Goal: Task Accomplishment & Management: Complete application form

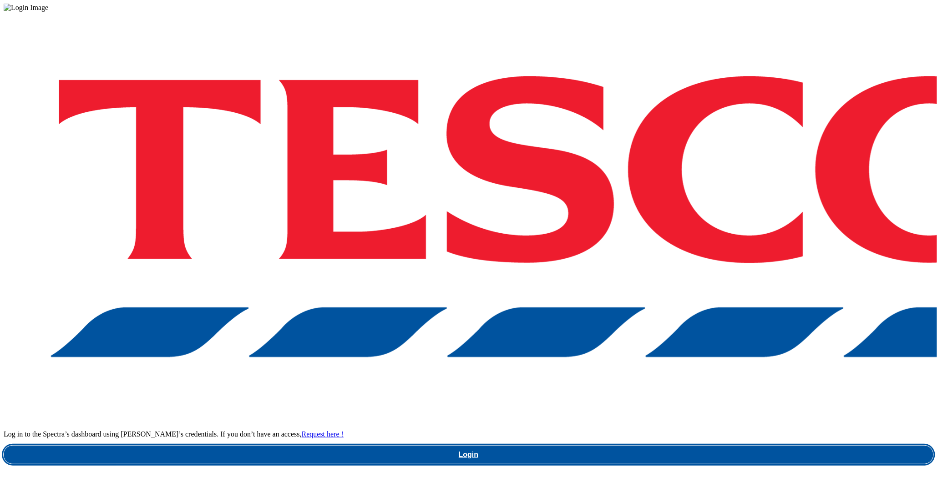
click at [659, 446] on link "Login" at bounding box center [468, 455] width 929 height 18
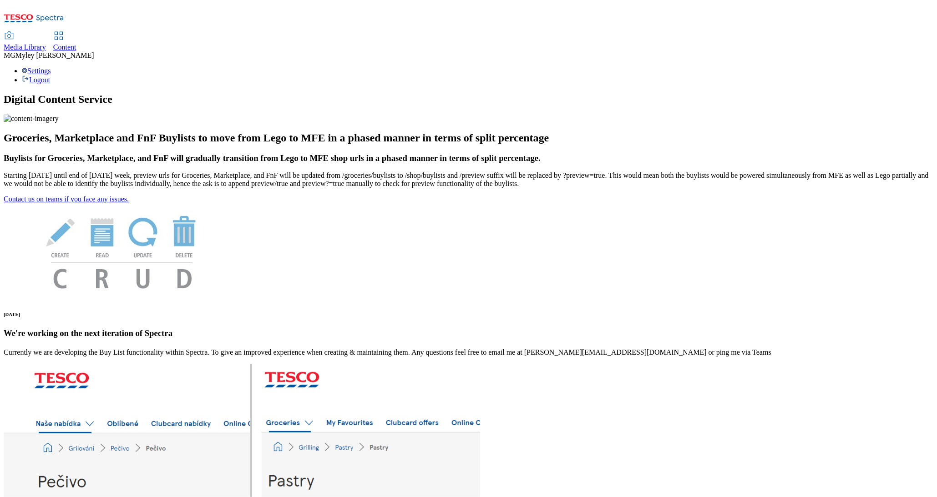
click at [46, 32] on link "Media Library" at bounding box center [25, 41] width 42 height 19
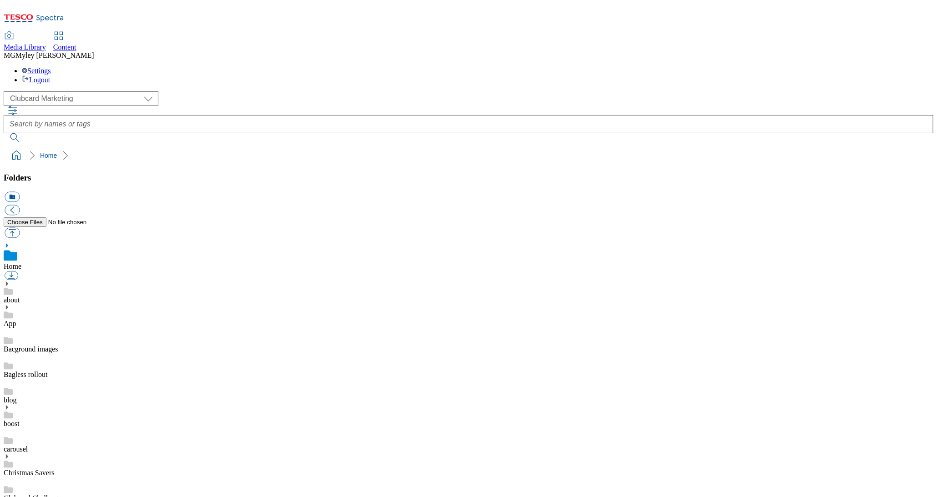
scroll to position [1, 0]
click at [67, 91] on select "Clubcard Marketing Dotcom UK GHS Marketing UK GHS ROI iGHS Marketing CE MCA CZ …" at bounding box center [81, 98] width 155 height 15
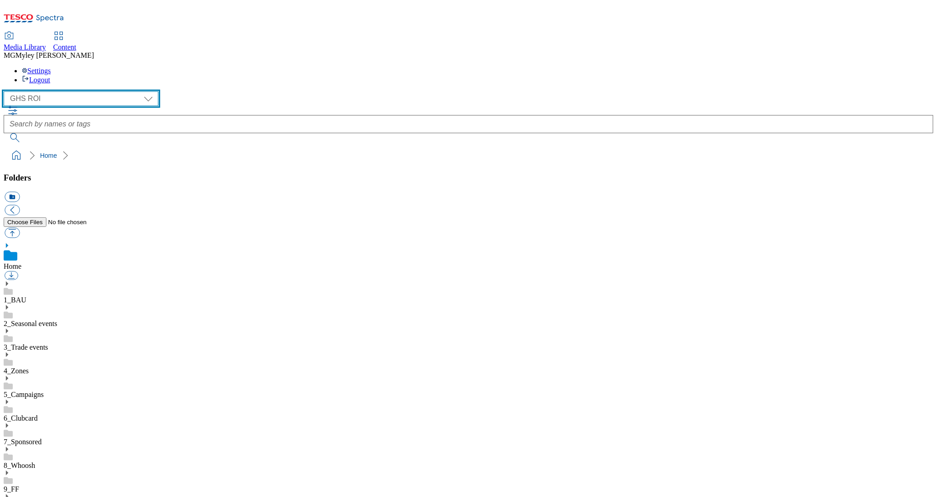
click at [83, 91] on select "Clubcard Marketing Dotcom UK GHS Marketing UK GHS ROI iGHS Marketing CE MCA CZ …" at bounding box center [81, 98] width 155 height 15
select select "flare-ghs-mktg"
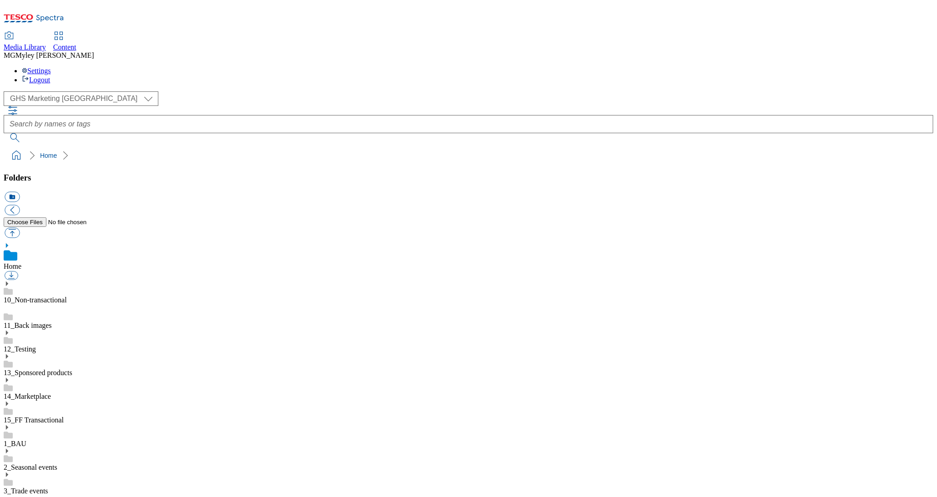
click at [57, 464] on link "2_Seasonal events" at bounding box center [31, 468] width 54 height 8
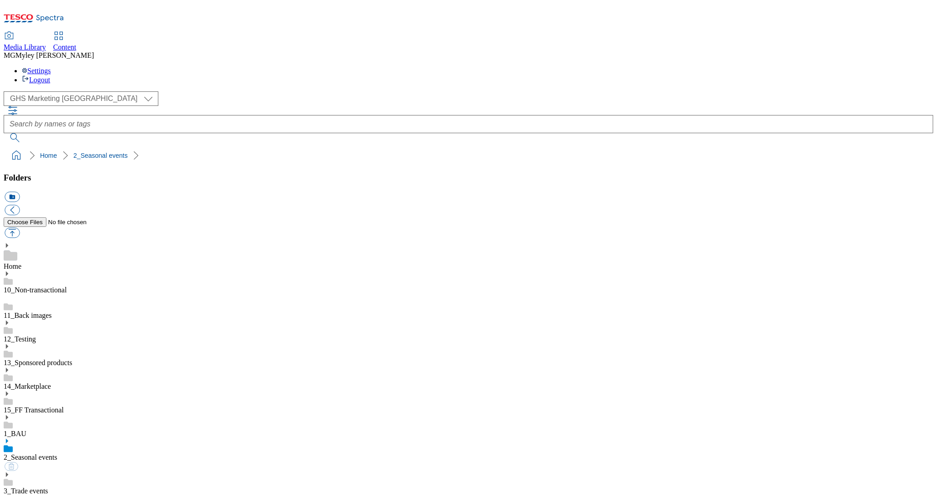
click at [10, 438] on icon at bounding box center [7, 441] width 6 height 6
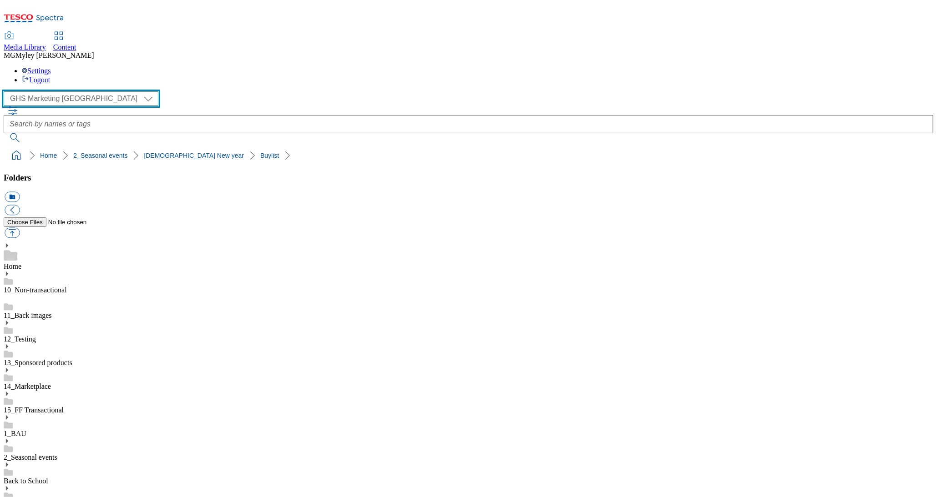
click at [75, 91] on select "Clubcard Marketing Dotcom UK GHS Marketing UK GHS ROI iGHS Marketing CE MCA CZ …" at bounding box center [81, 98] width 155 height 15
click at [57, 454] on link "2_Seasonal events" at bounding box center [31, 458] width 54 height 8
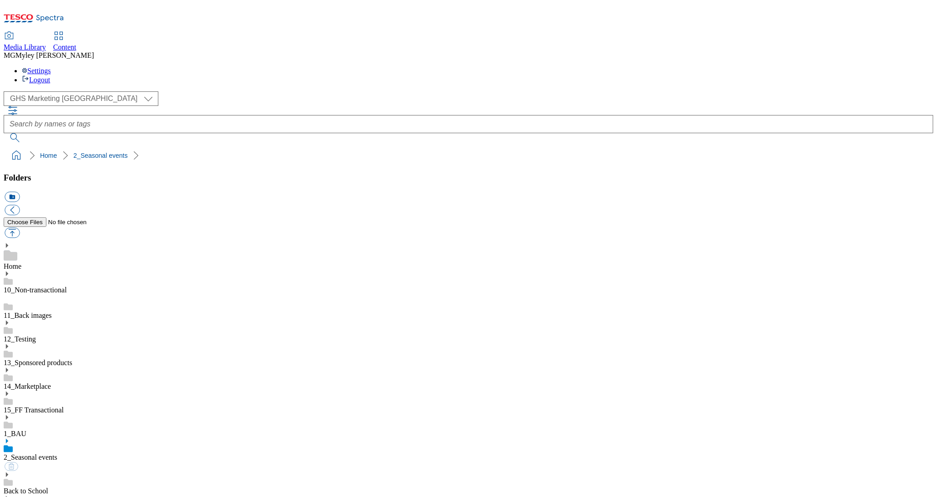
scroll to position [116, 0]
click at [47, 91] on div "( optional ) Clubcard Marketing Dotcom UK GHS Marketing UK GHS ROI iGHS Marketi…" at bounding box center [468, 98] width 929 height 15
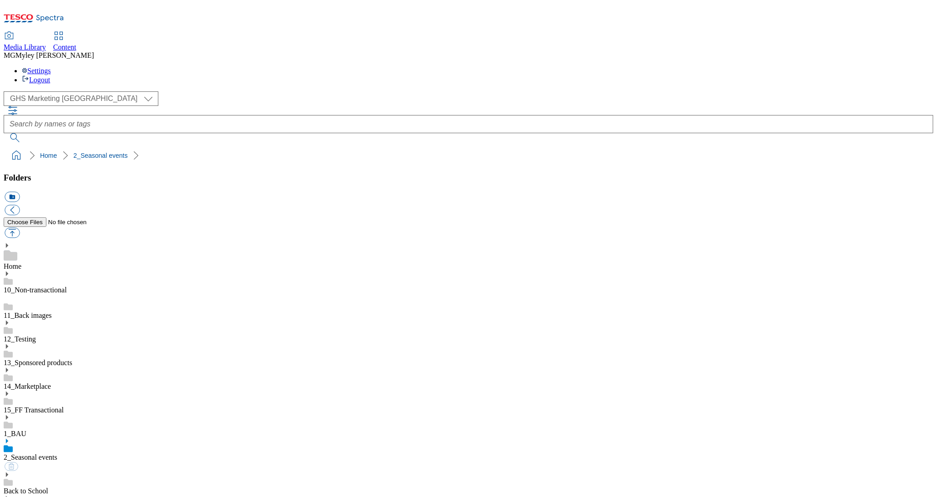
click at [10, 438] on icon at bounding box center [7, 441] width 6 height 6
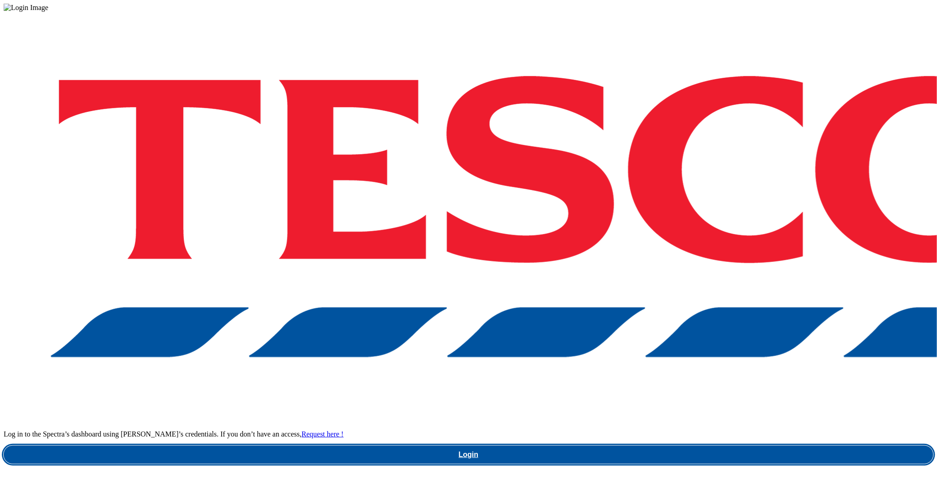
click at [646, 446] on link "Login" at bounding box center [468, 455] width 929 height 18
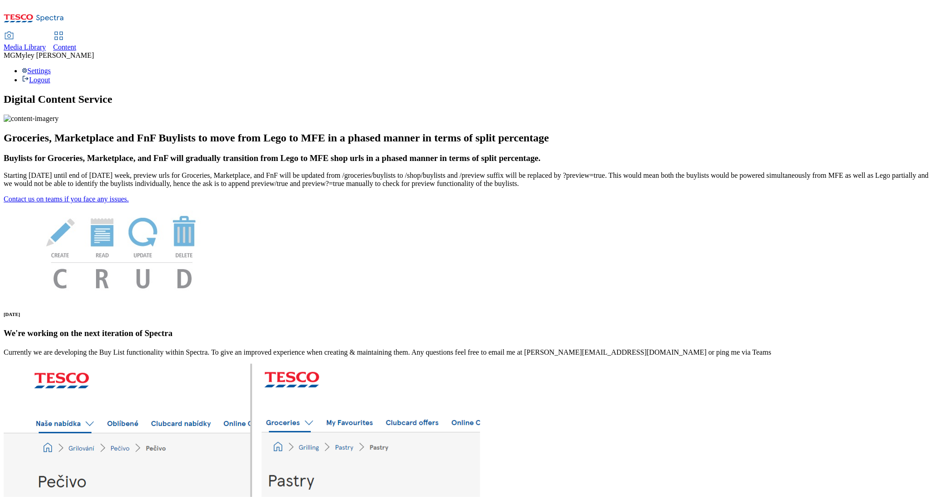
click at [76, 43] on div "Content" at bounding box center [64, 47] width 23 height 8
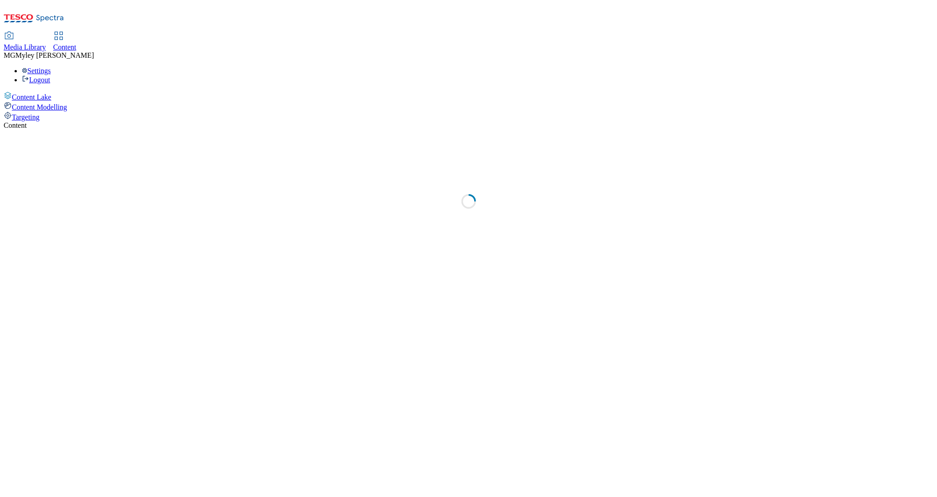
select select "ghs-[GEOGRAPHIC_DATA]"
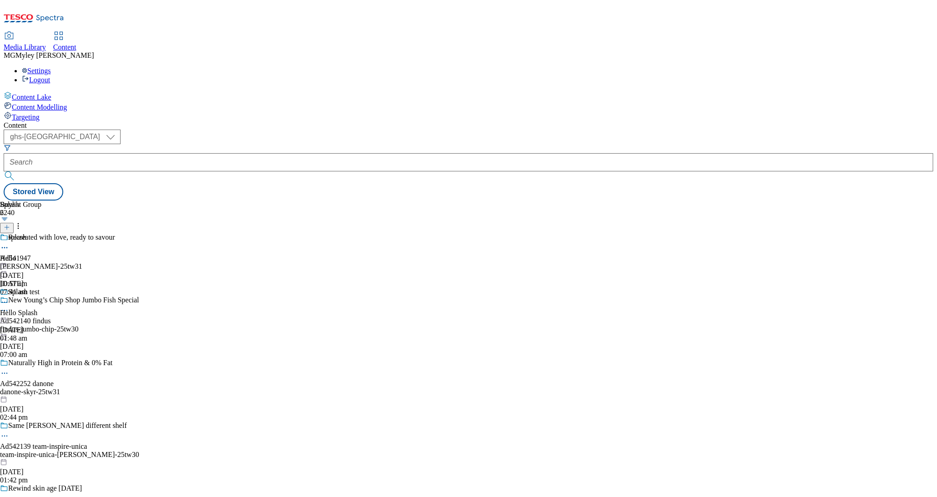
click at [9, 227] on line at bounding box center [7, 227] width 5 height 0
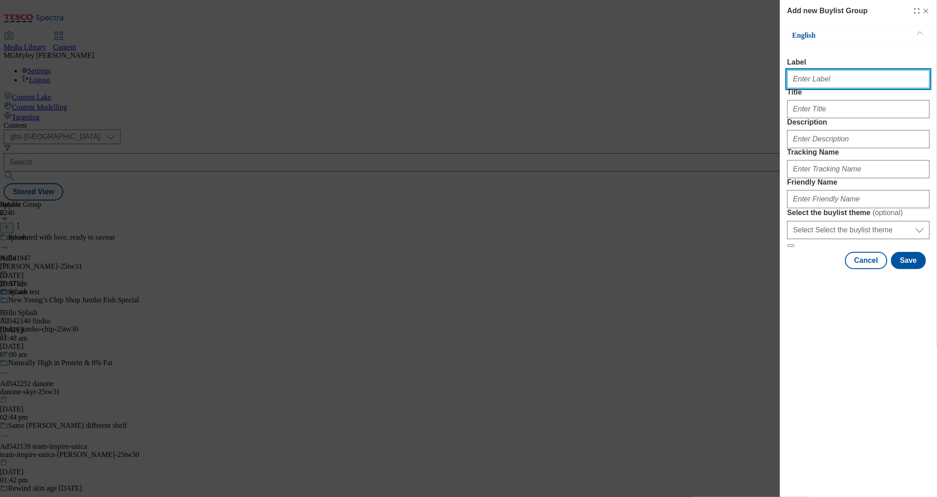
click at [878, 75] on input "Label" at bounding box center [858, 79] width 142 height 18
paste input "[PERSON_NAME] [PERSON_NAME]"
drag, startPoint x: 858, startPoint y: 82, endPoint x: 819, endPoint y: 82, distance: 38.7
click at [819, 82] on input "[PERSON_NAME] [PERSON_NAME]" at bounding box center [858, 79] width 142 height 18
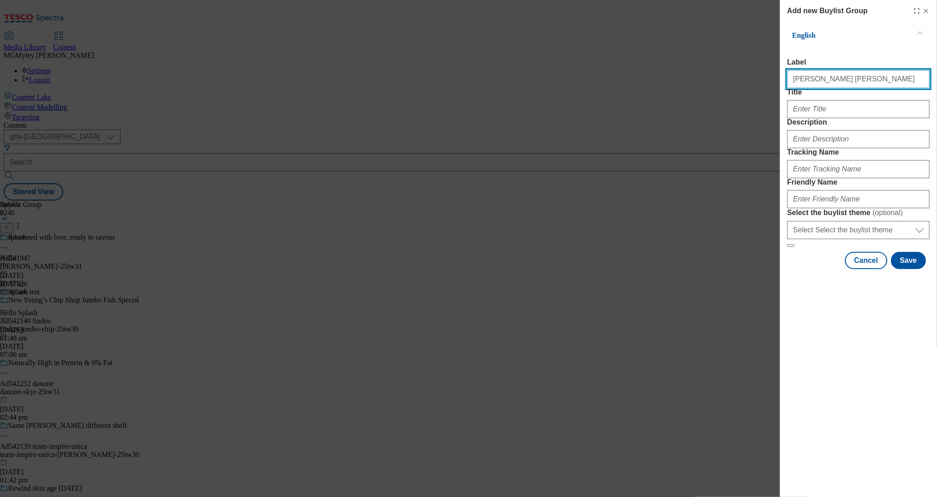
click at [819, 82] on input "[PERSON_NAME] [PERSON_NAME]" at bounding box center [858, 79] width 142 height 18
type input "[PERSON_NAME] [PERSON_NAME]"
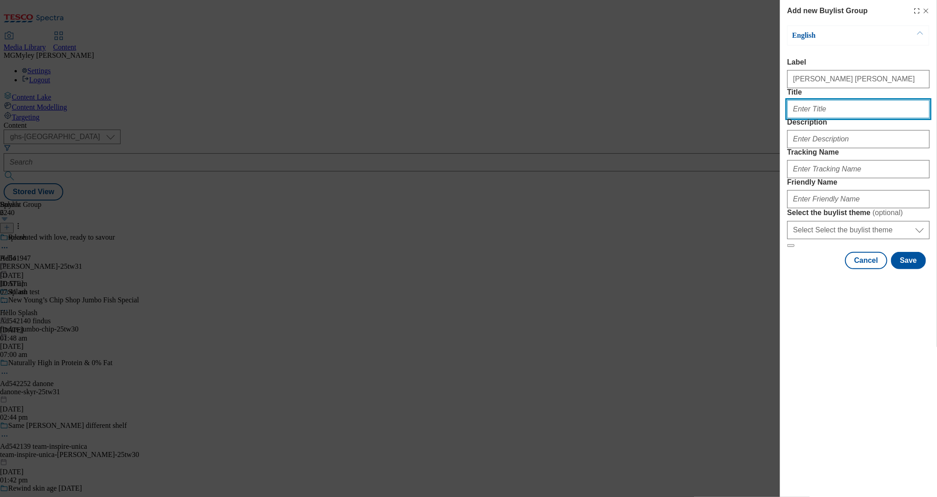
click at [811, 118] on input "Title" at bounding box center [858, 109] width 142 height 18
paste input "[PERSON_NAME] [PERSON_NAME]"
type input "[PERSON_NAME] [PERSON_NAME]"
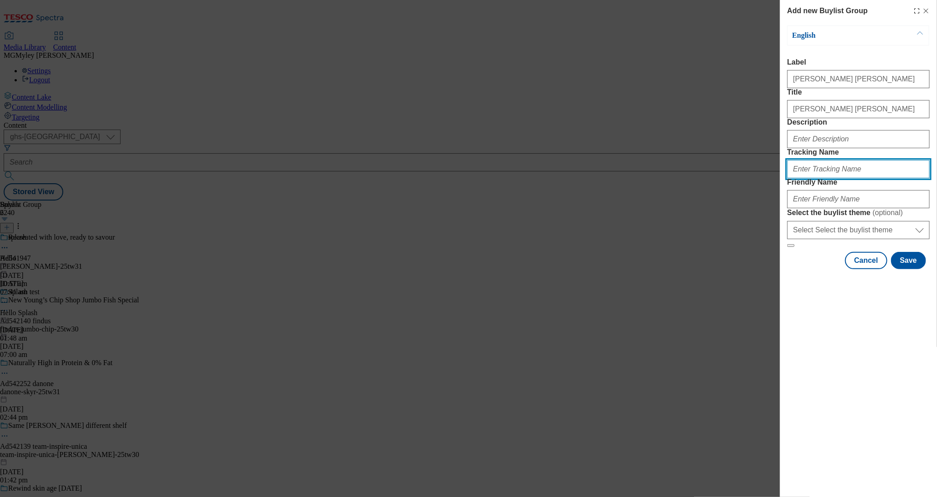
click at [822, 178] on input "Tracking Name" at bounding box center [858, 169] width 142 height 18
click at [752, 189] on div "Add new Buylist Group English Label [PERSON_NAME] [PERSON_NAME] Title [PERSON_N…" at bounding box center [468, 248] width 937 height 497
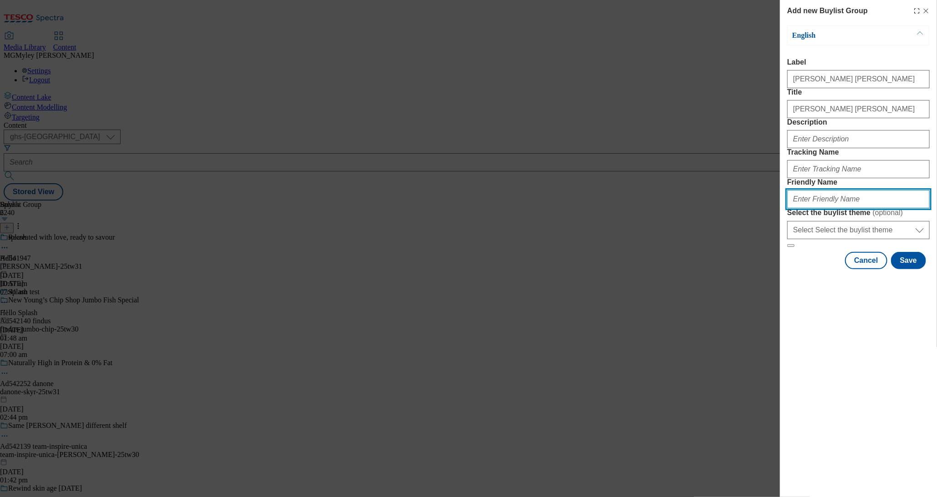
click at [843, 208] on input "Friendly Name" at bounding box center [858, 199] width 142 height 18
paste input "[PERSON_NAME] [PERSON_NAME]"
click at [794, 208] on input "[PERSON_NAME] [PERSON_NAME]" at bounding box center [858, 199] width 142 height 18
type input "[PERSON_NAME]"
click at [821, 239] on select "Select Select the buylist theme default fandf" at bounding box center [858, 230] width 142 height 18
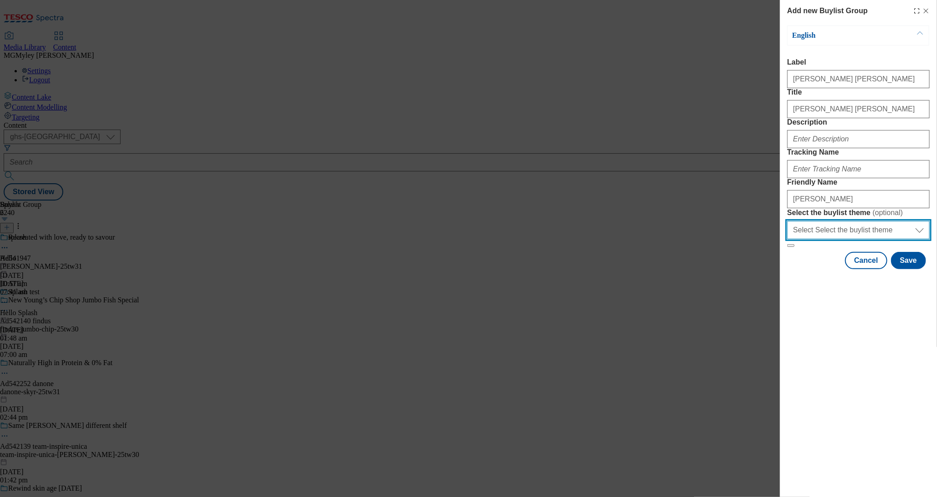
select select "default"
click at [816, 407] on div "Add new Buylist Group English Label [PERSON_NAME] [PERSON_NAME] Title [PERSON_N…" at bounding box center [858, 248] width 157 height 497
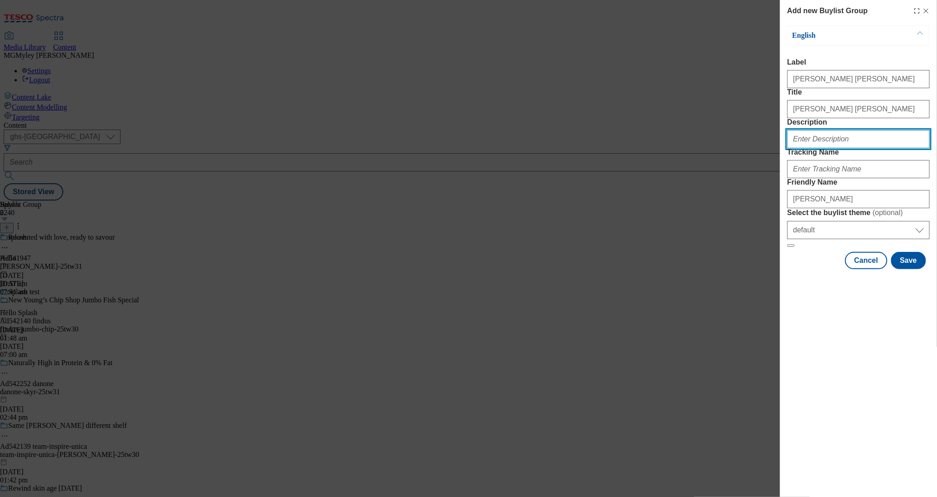
click at [820, 148] on input "Description" at bounding box center [858, 139] width 142 height 18
click at [873, 99] on form "Label [PERSON_NAME] [PERSON_NAME] Title [PERSON_NAME] [PERSON_NAME] Description…" at bounding box center [858, 152] width 142 height 189
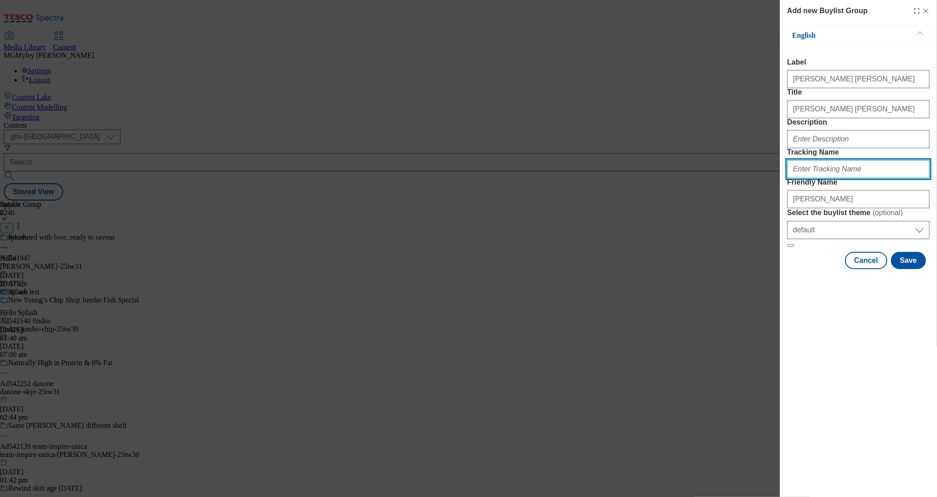
click at [819, 178] on input "Tracking Name" at bounding box center [858, 169] width 142 height 18
paste input "wk30_shana_tova_top_picks"
type input "wk30_shana_tova_top_picks"
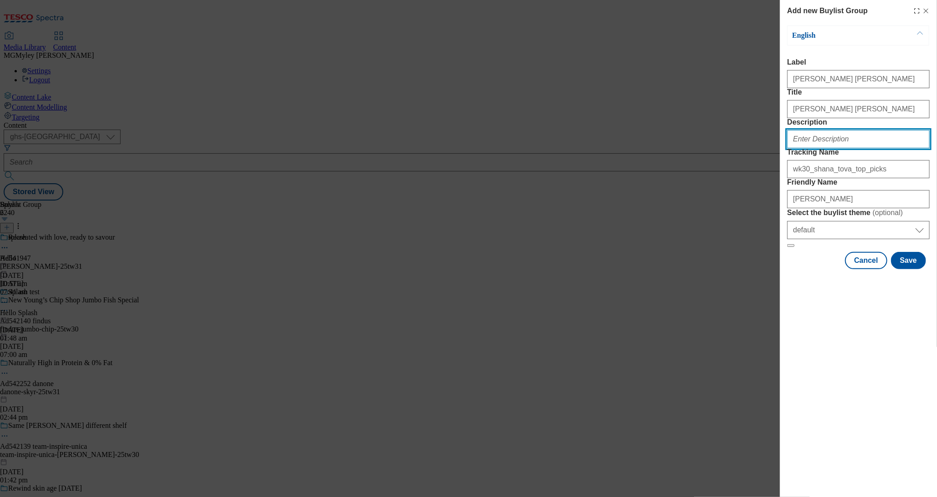
click at [866, 148] on input "Description" at bounding box center [858, 139] width 142 height 18
paste input "[PERSON_NAME] [PERSON_NAME]! Celebrate the [DEMOGRAPHIC_DATA] New Year with a r…"
drag, startPoint x: 865, startPoint y: 174, endPoint x: 975, endPoint y: 176, distance: 110.1
click at [936, 176] on html "Icons icon_account icon_add icon_backward_link icon_basket icon_benefits icon_c…" at bounding box center [468, 102] width 937 height 204
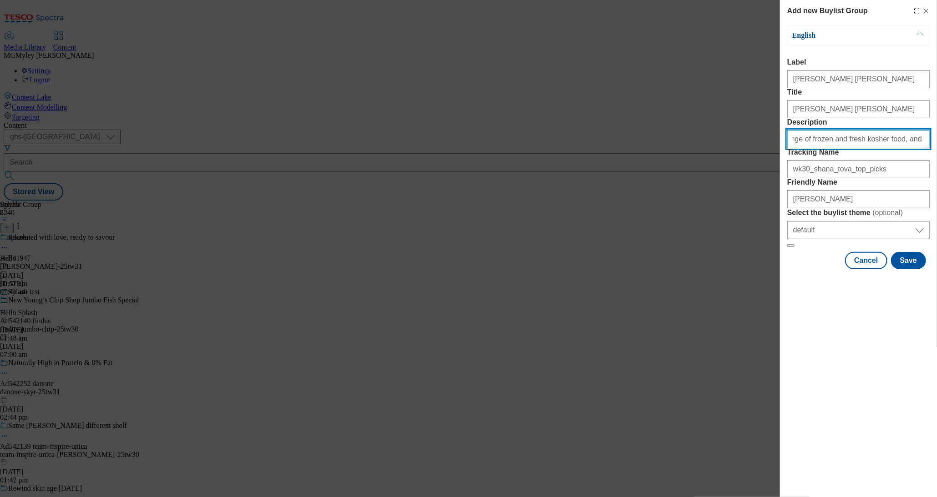
scroll to position [0, 258]
click at [921, 148] on input "[PERSON_NAME] [PERSON_NAME]! Celebrate the [DEMOGRAPHIC_DATA] New Year with a r…" at bounding box center [858, 139] width 142 height 18
type input "[PERSON_NAME] [PERSON_NAME]! Celebrate the [DEMOGRAPHIC_DATA] New Year with a r…"
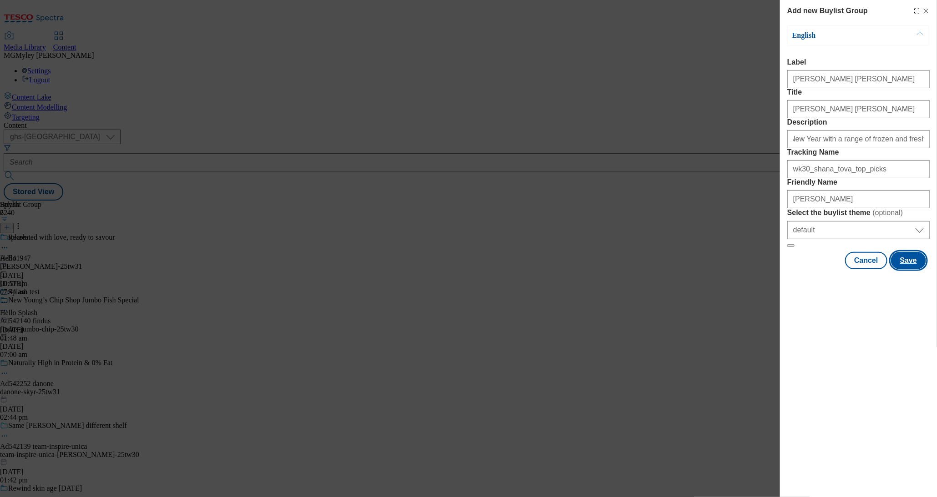
scroll to position [0, 0]
click at [915, 269] on button "Save" at bounding box center [908, 260] width 35 height 17
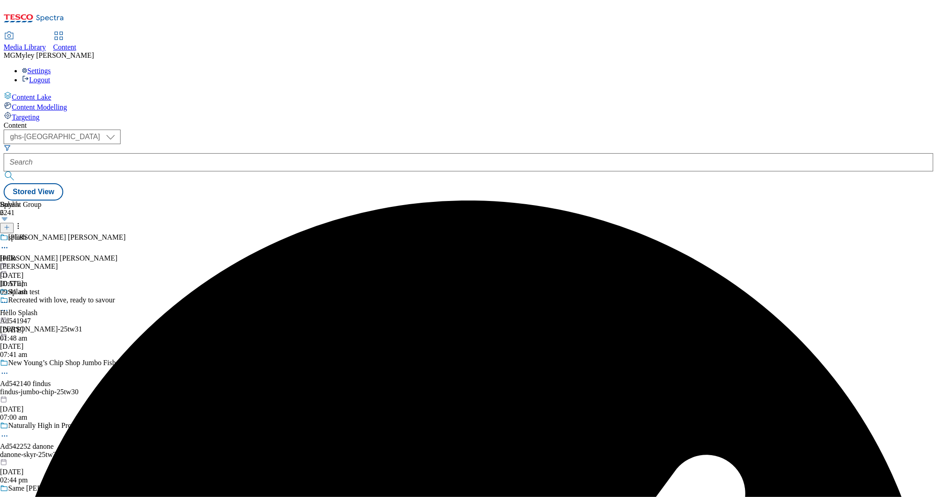
click at [177, 262] on div "[PERSON_NAME]" at bounding box center [88, 266] width 177 height 8
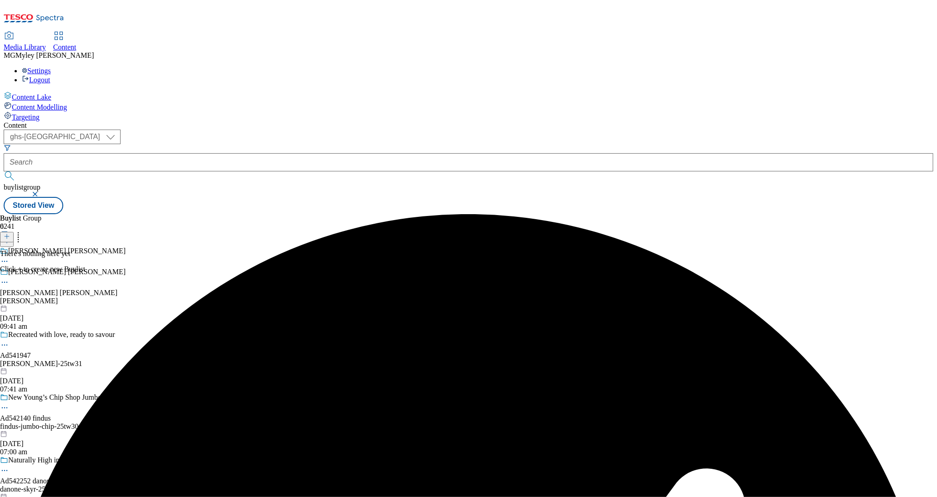
click at [14, 232] on button at bounding box center [7, 237] width 14 height 10
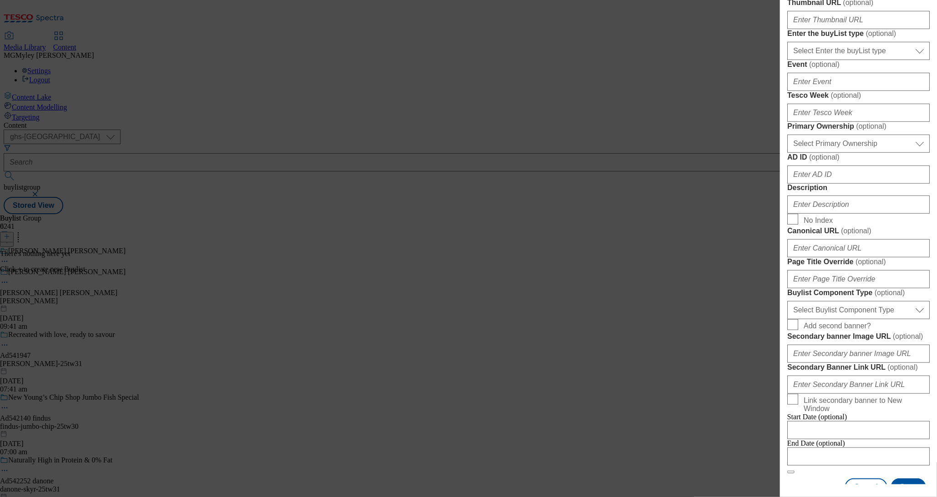
scroll to position [232, 0]
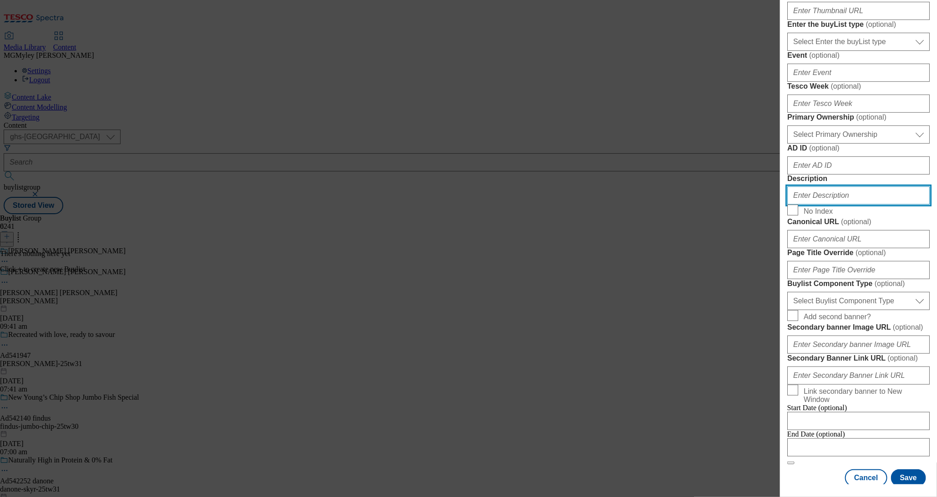
click at [841, 205] on input "Description" at bounding box center [858, 196] width 142 height 18
paste input "[PERSON_NAME] [PERSON_NAME]! Celebrate the [DEMOGRAPHIC_DATA] New Year with a r…"
type input "[PERSON_NAME] [PERSON_NAME]! Celebrate the [DEMOGRAPHIC_DATA] New Year with a r…"
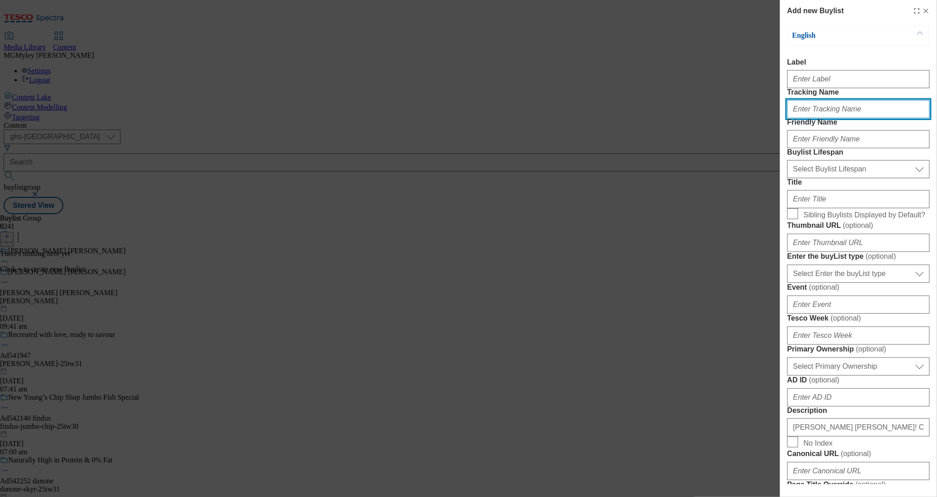
click at [841, 118] on input "Tracking Name" at bounding box center [858, 109] width 142 height 18
paste input "wk30_shana_tova_top_picks"
type input "wk30_shana_tova_top_picks"
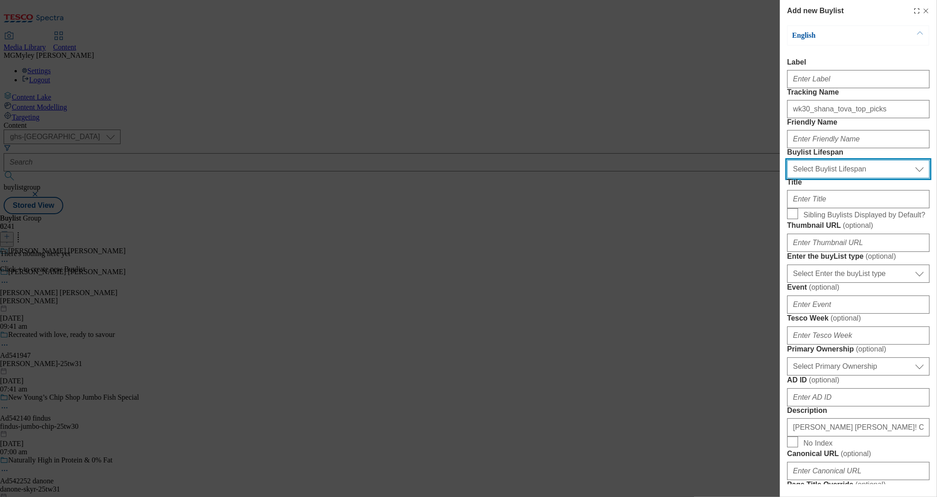
click at [817, 178] on select "Select Buylist Lifespan evergreen seasonal tactical" at bounding box center [858, 169] width 142 height 18
select select "evergreen"
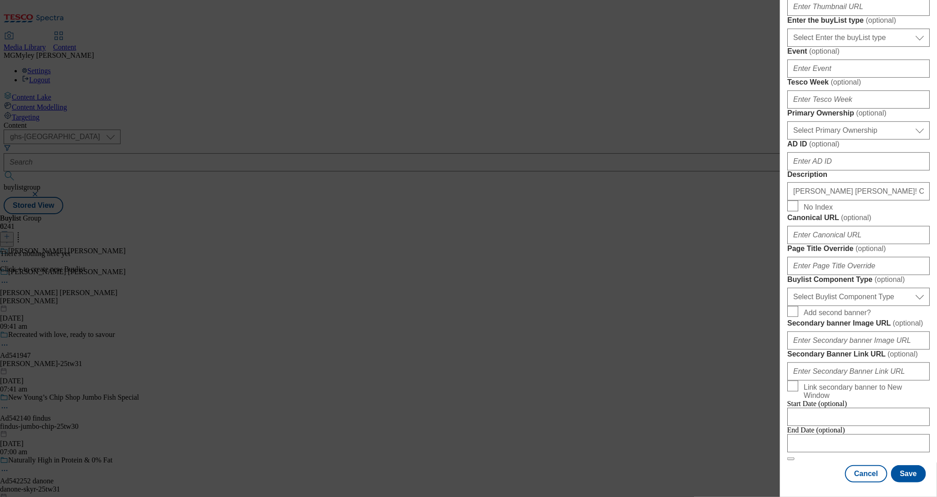
scroll to position [558, 0]
click at [851, 288] on select "Select Buylist Component Type Banner Competition Header Meal" at bounding box center [858, 297] width 142 height 18
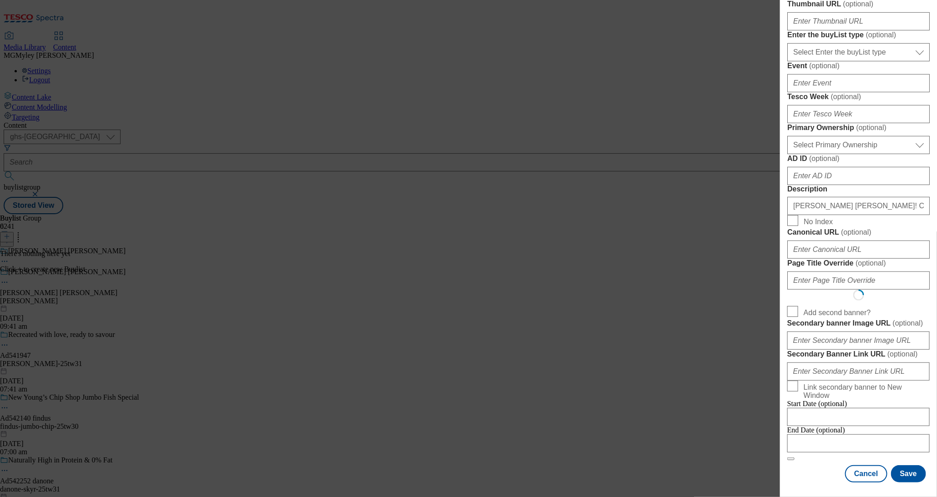
scroll to position [0, 0]
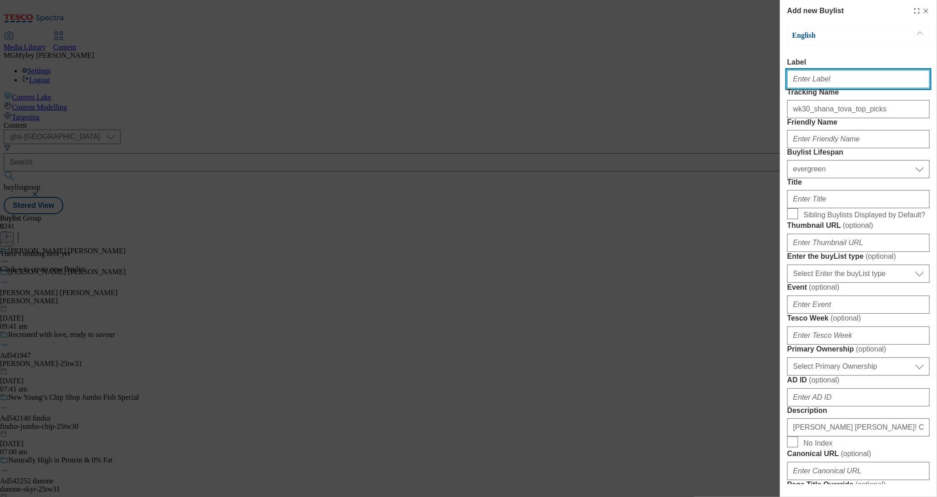
select select "Banner"
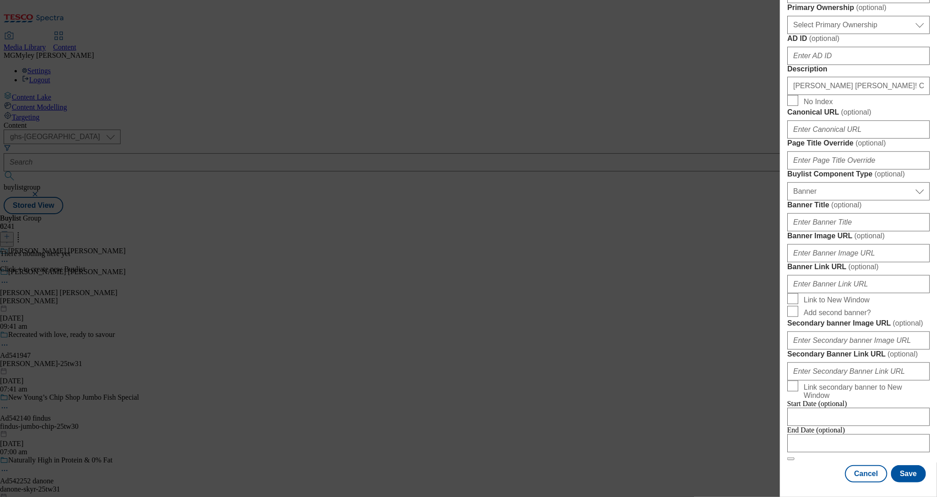
scroll to position [722, 0]
click at [868, 244] on input "Banner Image URL ( optional )" at bounding box center [858, 253] width 142 height 18
paste input "[URL][DOMAIN_NAME]"
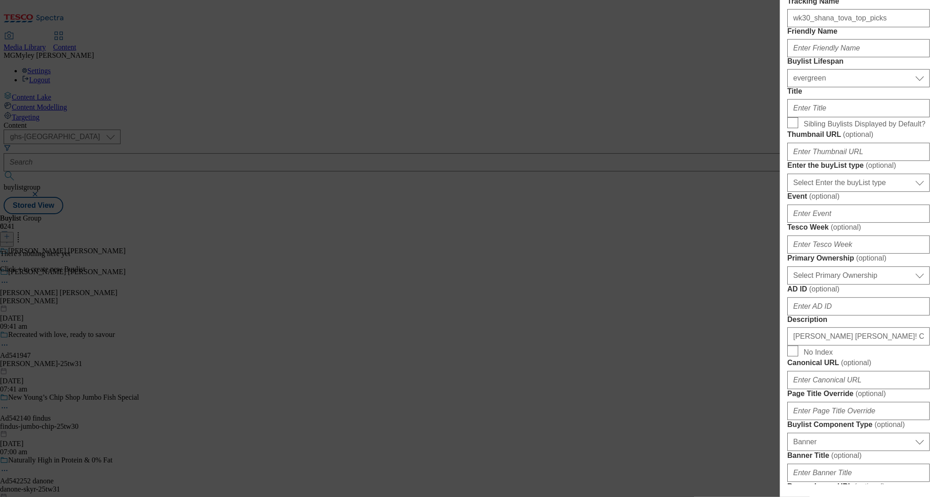
scroll to position [0, 0]
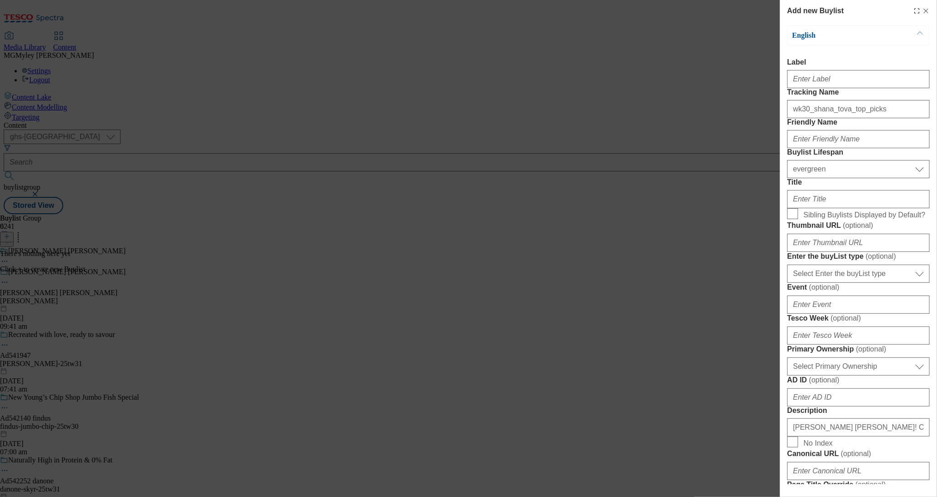
type input "[URL][DOMAIN_NAME]"
click at [842, 88] on input "Label" at bounding box center [858, 79] width 142 height 18
paste input "Top picks"
type input "Top picks"
click at [829, 148] on input "Friendly Name" at bounding box center [858, 139] width 142 height 18
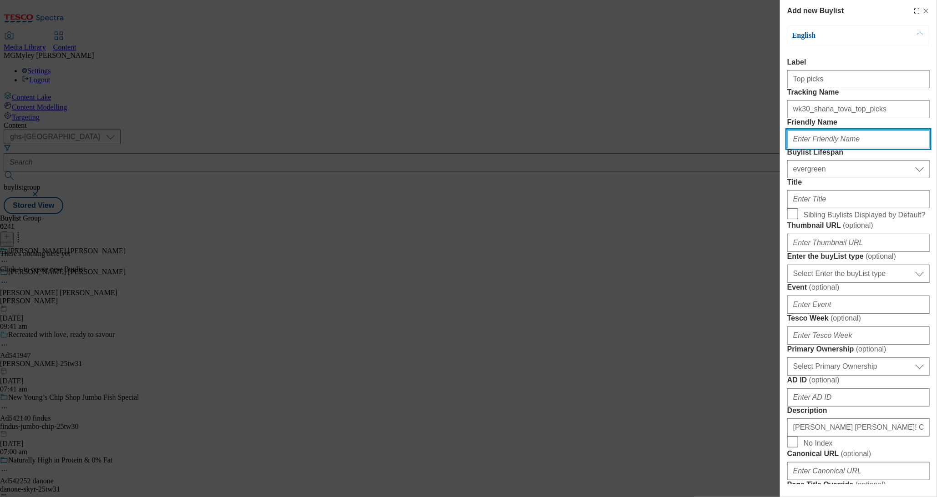
type input "top-picks"
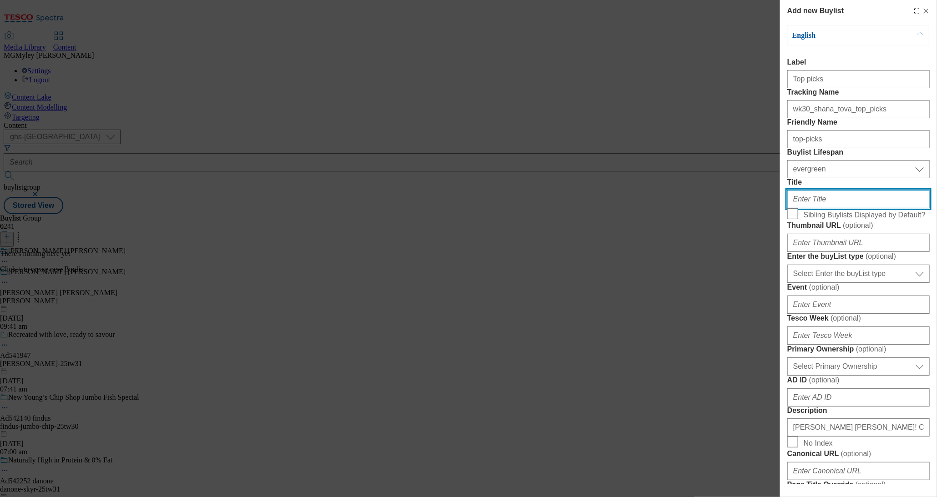
click at [829, 208] on input "Title" at bounding box center [858, 199] width 142 height 18
paste input "Top picks"
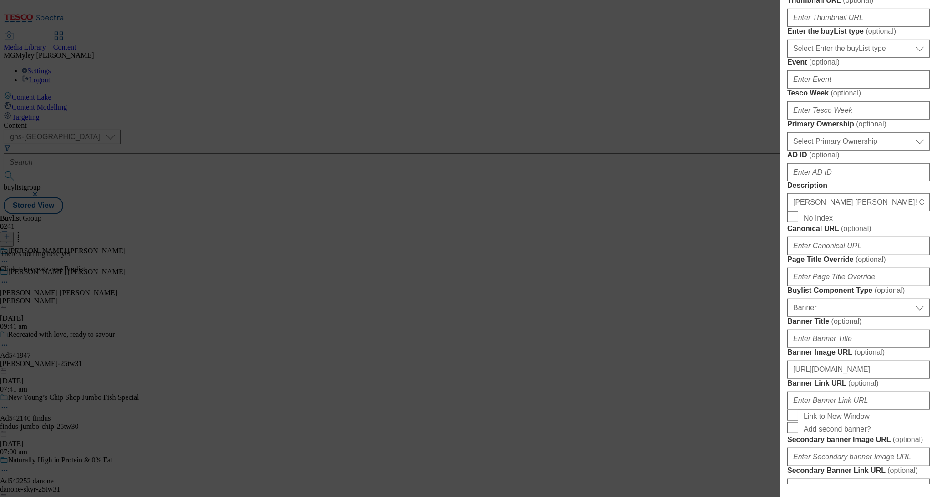
scroll to position [209, 0]
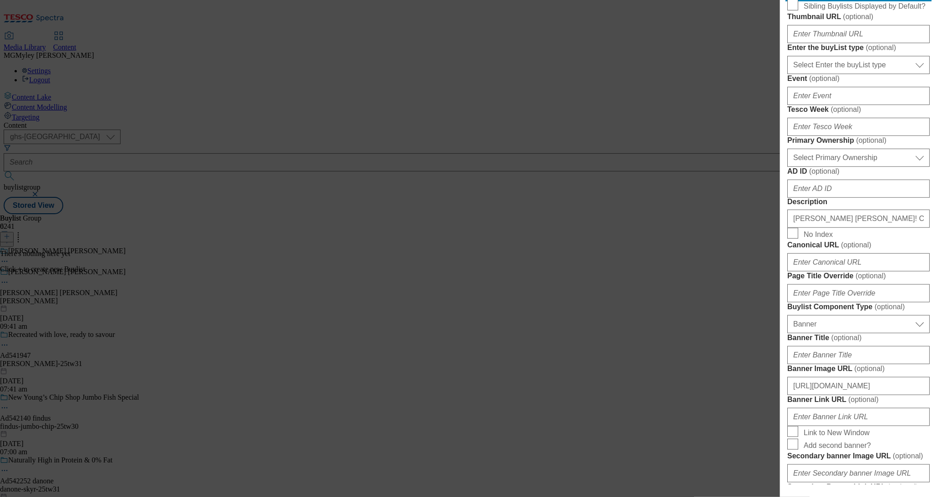
paste input "[PERSON_NAME] [PERSON_NAME]"
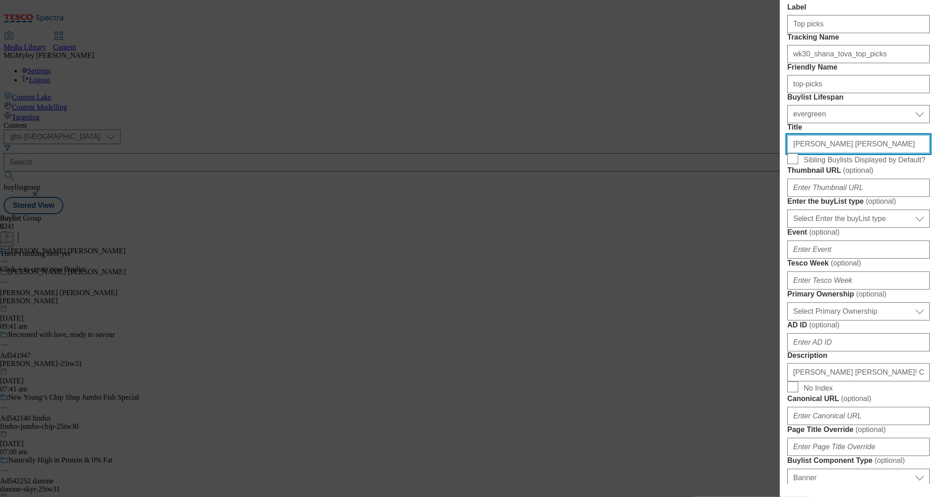
scroll to position [108, 0]
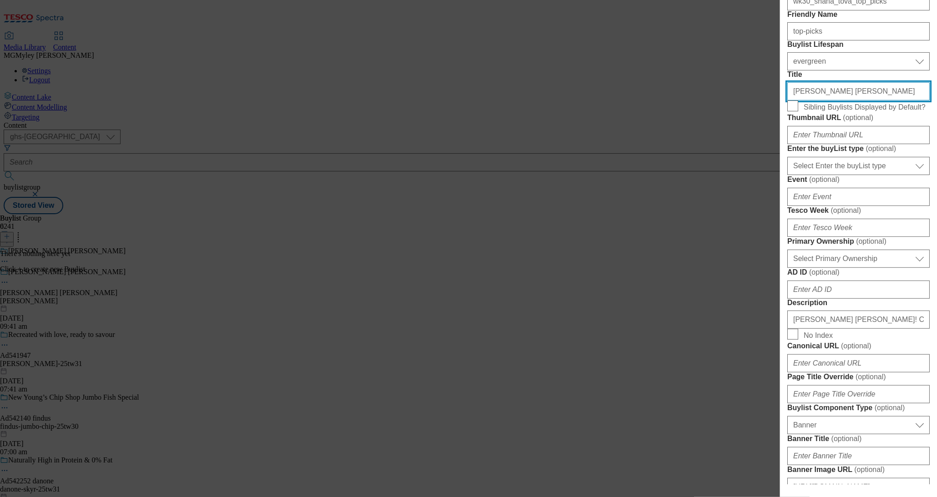
drag, startPoint x: 820, startPoint y: 154, endPoint x: 973, endPoint y: 161, distance: 153.0
click at [936, 161] on html "Icons icon_account icon_add icon_backward_link icon_basket icon_benefits icon_c…" at bounding box center [468, 109] width 937 height 218
click at [864, 101] on input "[PERSON_NAME] [PERSON_NAME]" at bounding box center [858, 91] width 142 height 18
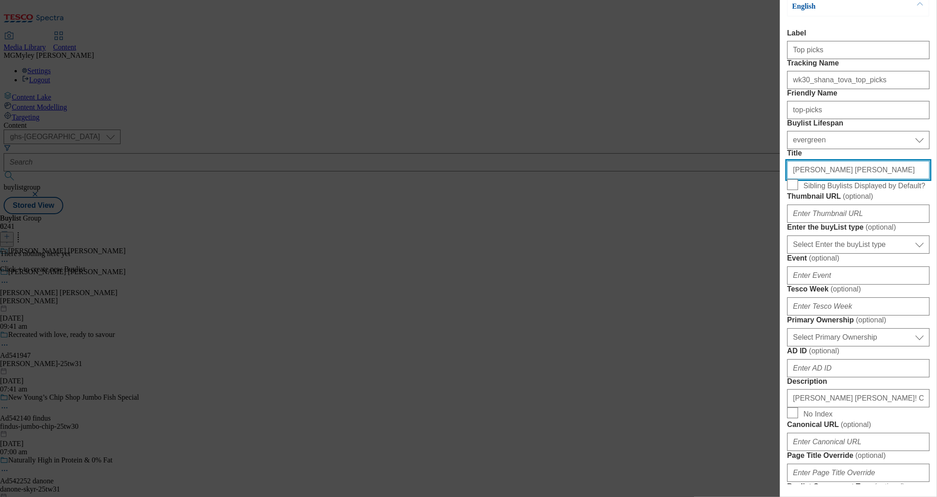
scroll to position [14, 0]
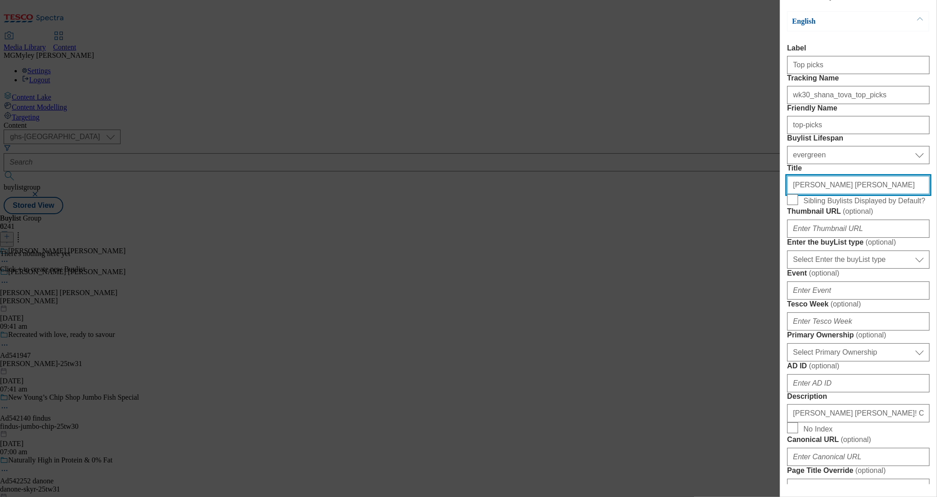
type input "[PERSON_NAME] [PERSON_NAME]"
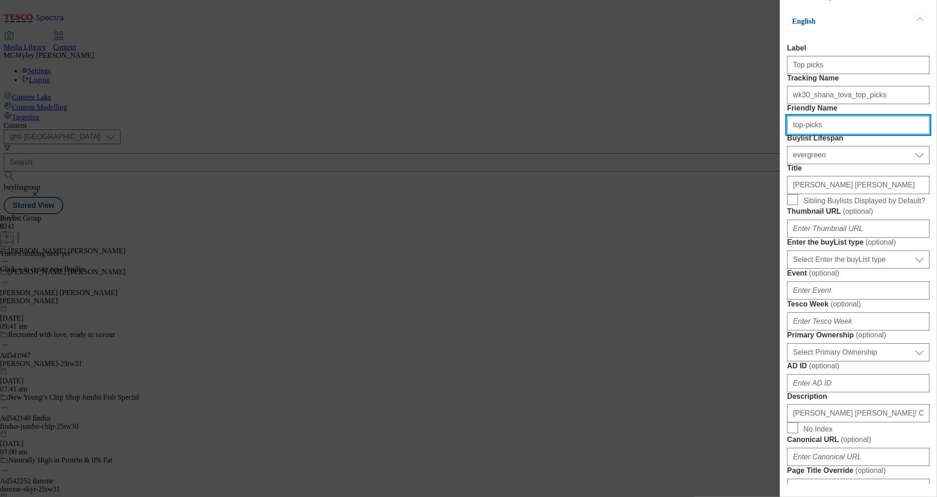
click at [835, 134] on input "top-picks" at bounding box center [858, 125] width 142 height 18
type input "s"
paste input "[PERSON_NAME] [PERSON_NAME]"
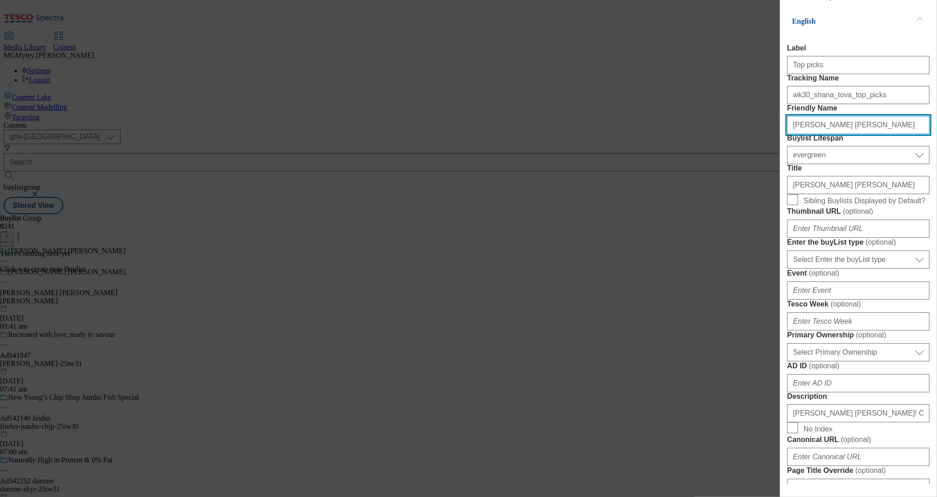
click at [795, 134] on input "[PERSON_NAME] [PERSON_NAME]" at bounding box center [858, 125] width 142 height 18
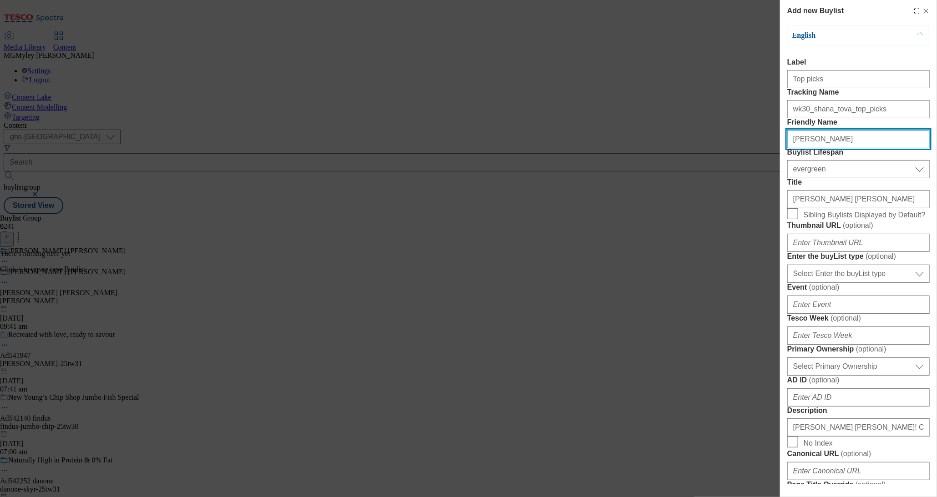
type input "[PERSON_NAME]"
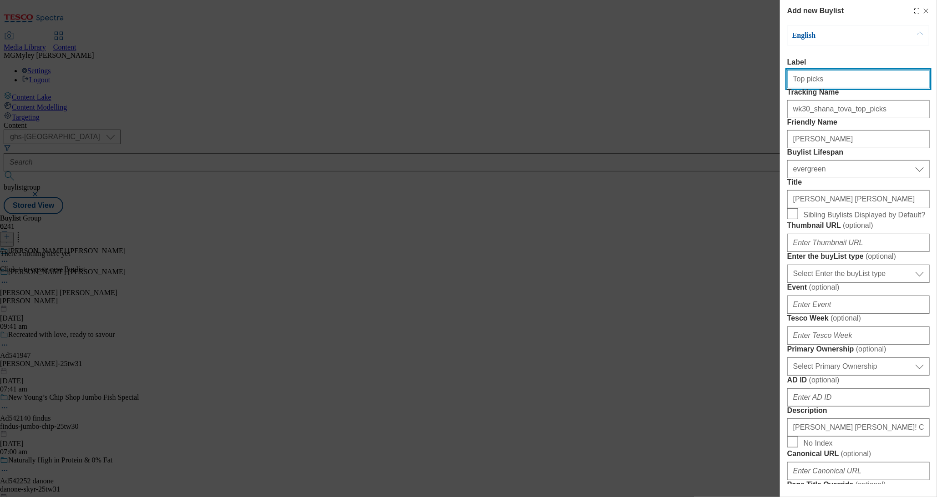
click at [839, 84] on input "Top picks" at bounding box center [858, 79] width 142 height 18
paste input "[PERSON_NAME] [PERSON_NAME]"
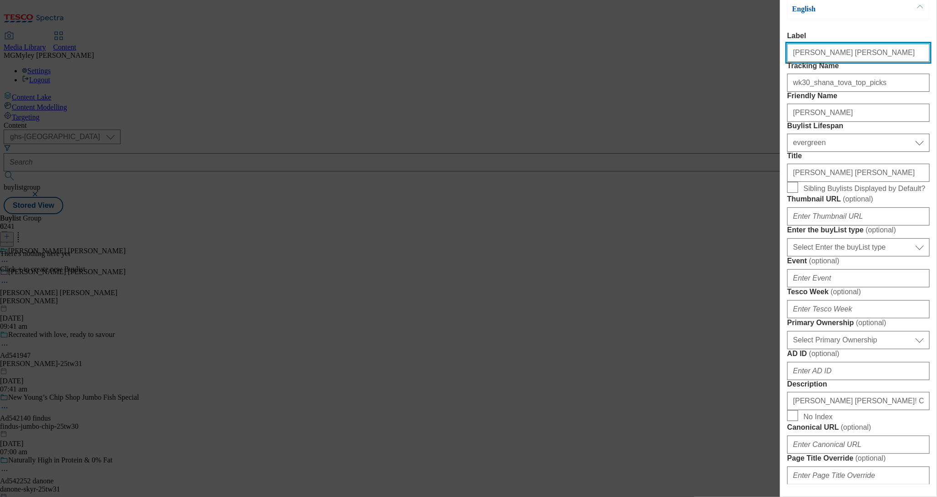
type input "[PERSON_NAME] [PERSON_NAME]"
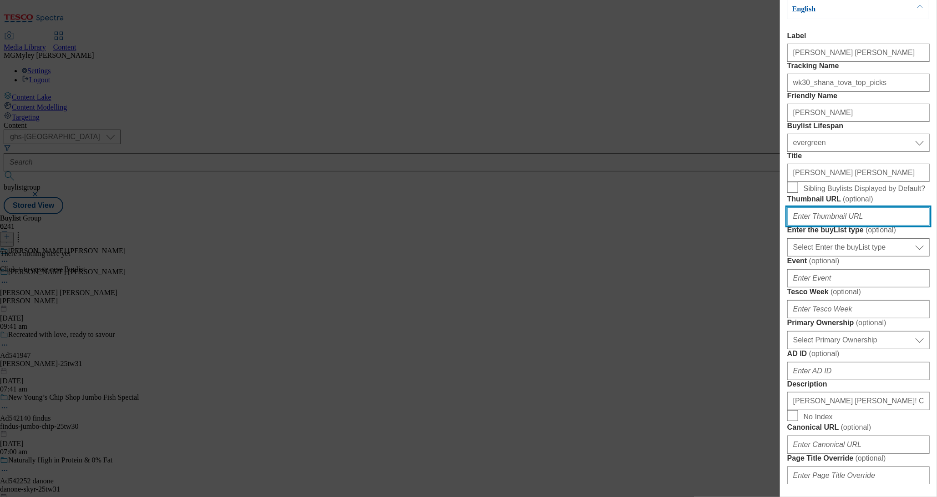
click at [833, 226] on input "Thumbnail URL ( optional )" at bounding box center [858, 216] width 142 height 18
paste input "[URL][DOMAIN_NAME]"
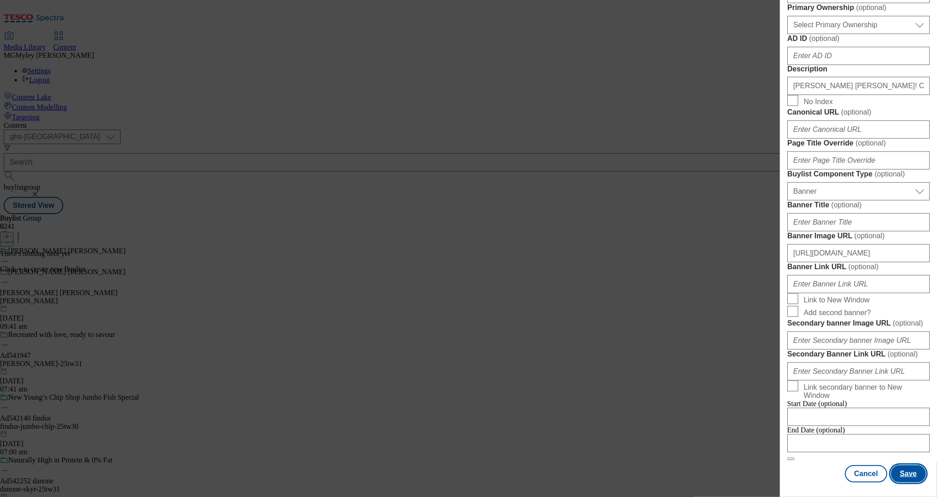
type input "[URL][DOMAIN_NAME]"
click at [910, 480] on button "Save" at bounding box center [908, 473] width 35 height 17
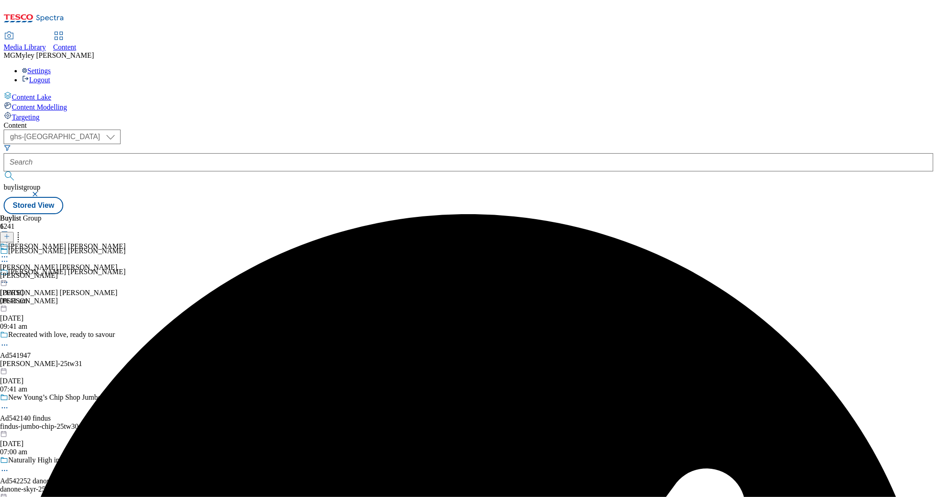
click at [126, 272] on div "[PERSON_NAME]" at bounding box center [63, 276] width 126 height 8
click at [10, 233] on icon at bounding box center [7, 236] width 6 height 6
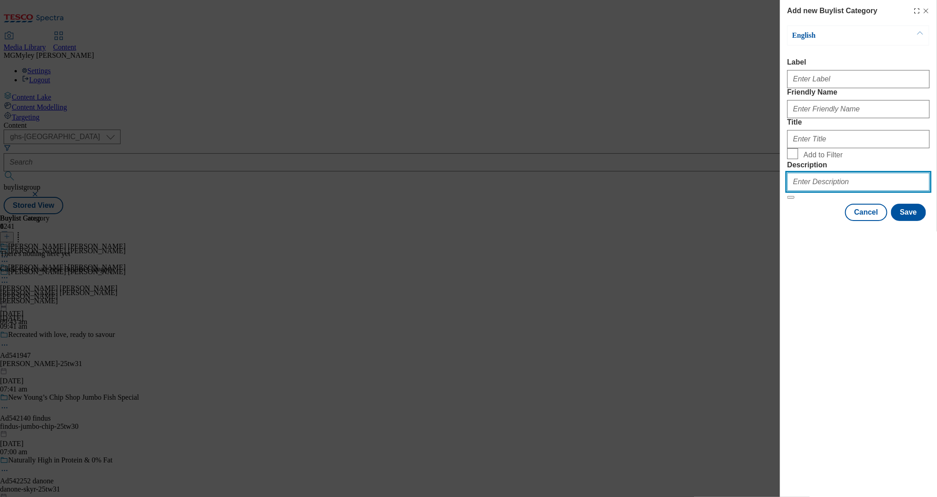
click at [827, 191] on input "Description" at bounding box center [858, 182] width 142 height 18
paste input "[PERSON_NAME] [PERSON_NAME]! Celebrate the [DEMOGRAPHIC_DATA] New Year with a r…"
drag, startPoint x: 864, startPoint y: 245, endPoint x: 954, endPoint y: 244, distance: 89.2
click at [936, 218] on html "Icons icon_account icon_add icon_backward_link icon_basket icon_benefits icon_c…" at bounding box center [468, 109] width 937 height 218
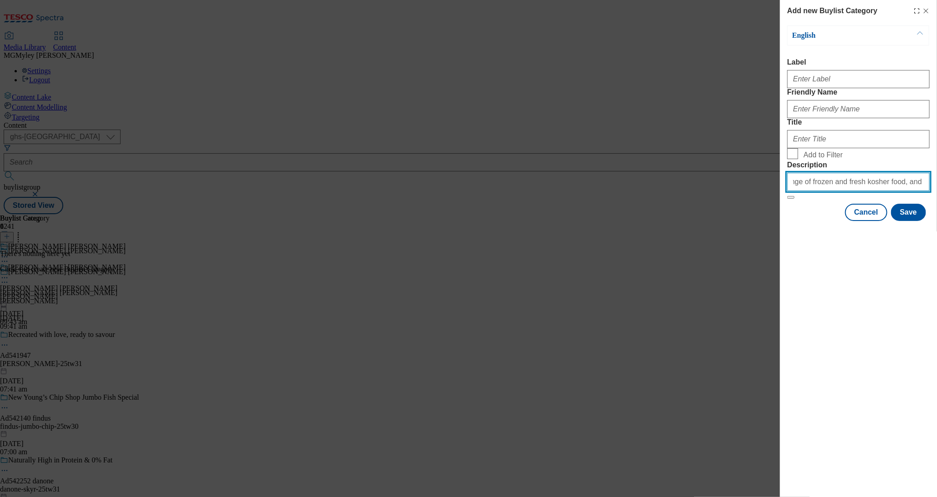
scroll to position [0, 258]
type input "[PERSON_NAME] [PERSON_NAME]! Celebrate the [DEMOGRAPHIC_DATA] New Year with a r…"
click at [791, 159] on input "Add to Filter" at bounding box center [792, 153] width 11 height 11
checkbox input "true"
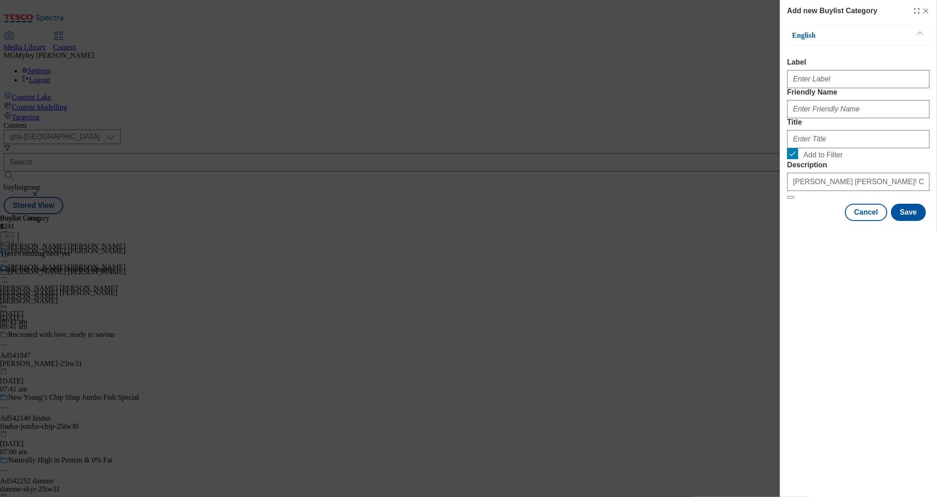
click at [872, 117] on div "Modal" at bounding box center [858, 107] width 142 height 22
click at [853, 118] on input "Friendly Name" at bounding box center [858, 109] width 142 height 18
type input "top-picks"
click at [826, 148] on input "Title" at bounding box center [858, 139] width 142 height 18
paste input "Top picks"
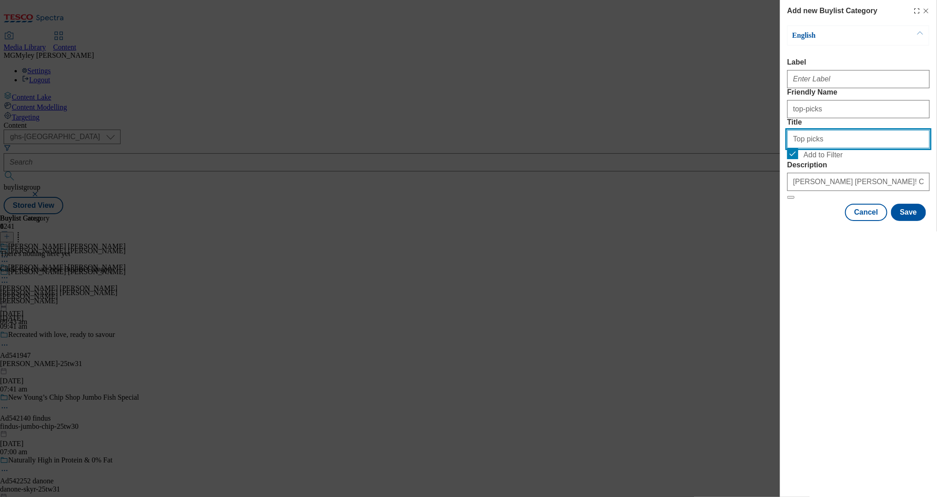
type input "Top picks"
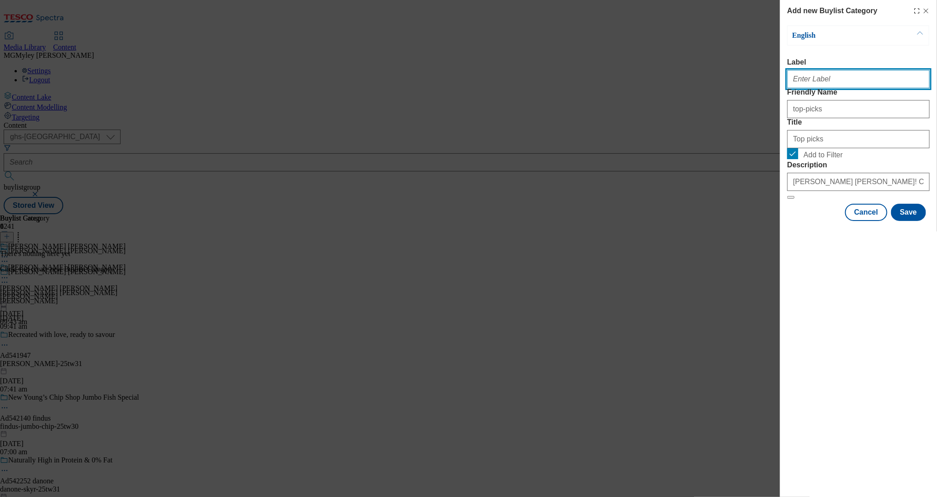
click at [859, 88] on input "Label" at bounding box center [858, 79] width 142 height 18
paste input "Top picks"
type input "Top picks"
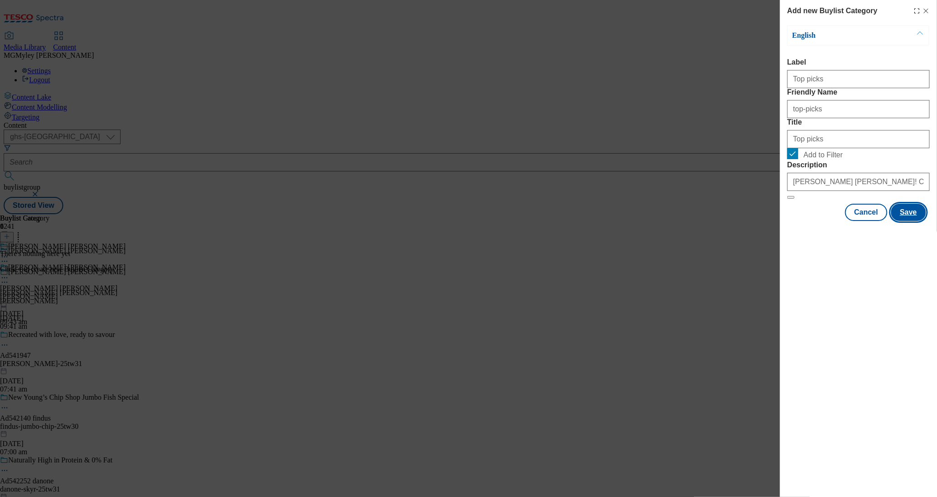
click at [907, 221] on button "Save" at bounding box center [908, 212] width 35 height 17
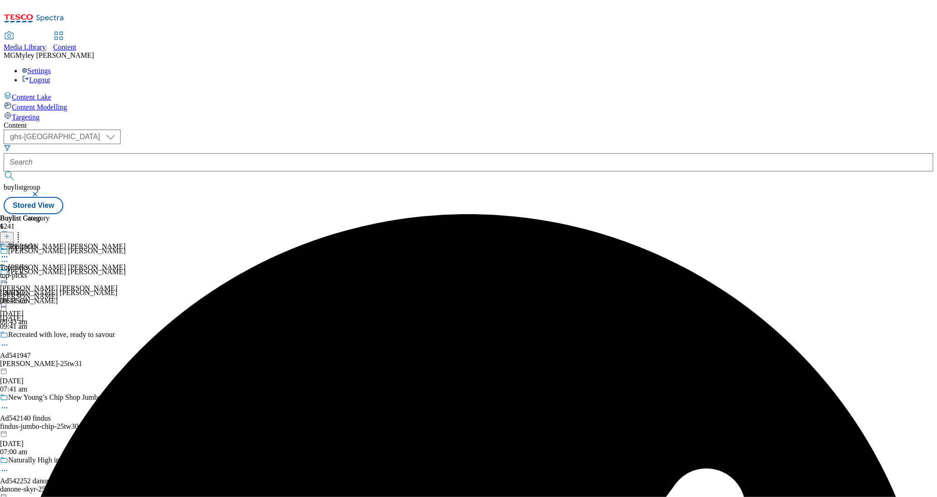
click at [50, 272] on div "top-picks" at bounding box center [25, 276] width 50 height 8
click at [9, 273] on icon at bounding box center [4, 277] width 9 height 9
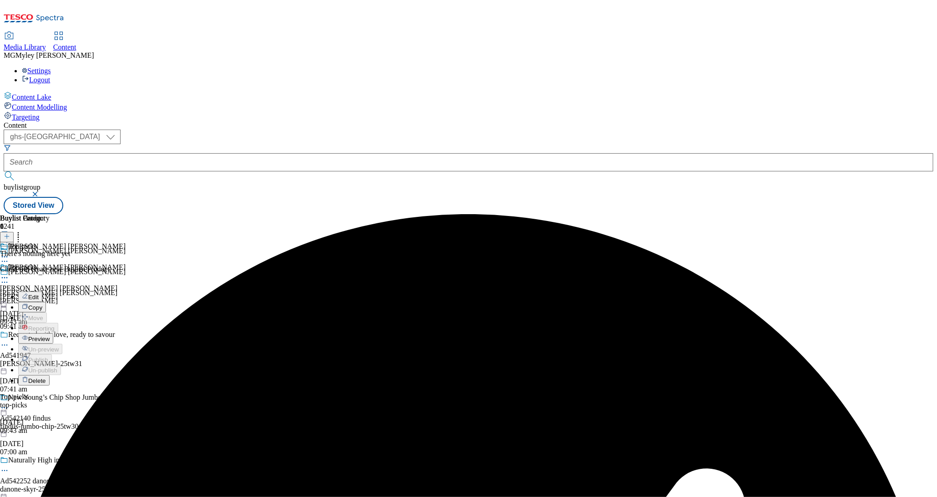
click at [46, 302] on button "Copy" at bounding box center [32, 307] width 28 height 10
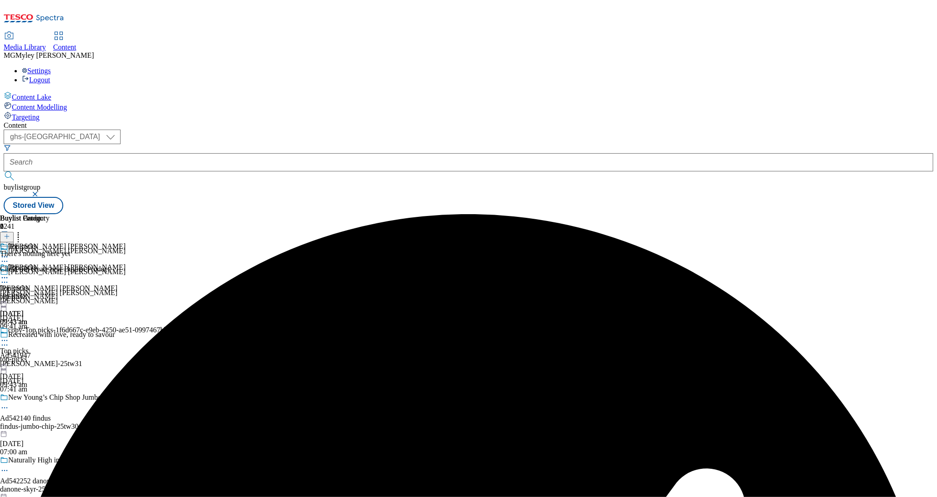
click at [178, 326] on div "copy-Top picks-1f6d667c-e9eb-4250-ae51-0997467bb103 Top picks top-picks [DATE] …" at bounding box center [89, 357] width 178 height 63
click at [9, 336] on icon at bounding box center [4, 340] width 9 height 9
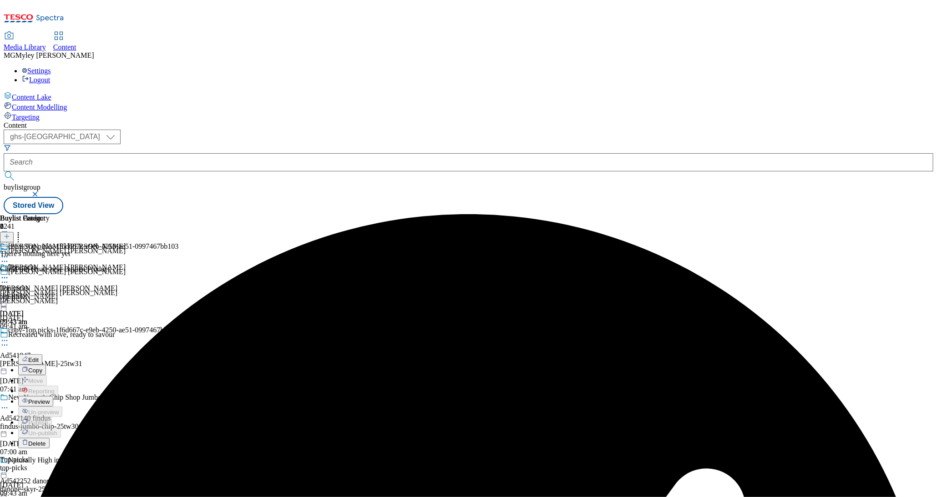
click at [39, 357] on span "Edit" at bounding box center [33, 360] width 10 height 7
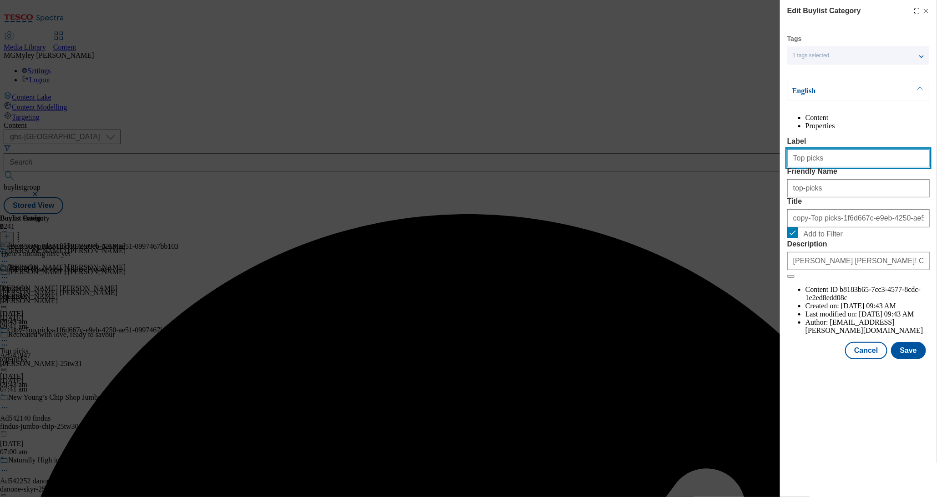
click at [854, 167] on input "Top picks" at bounding box center [858, 158] width 142 height 18
paste input "Frozen"
type input "Frozen"
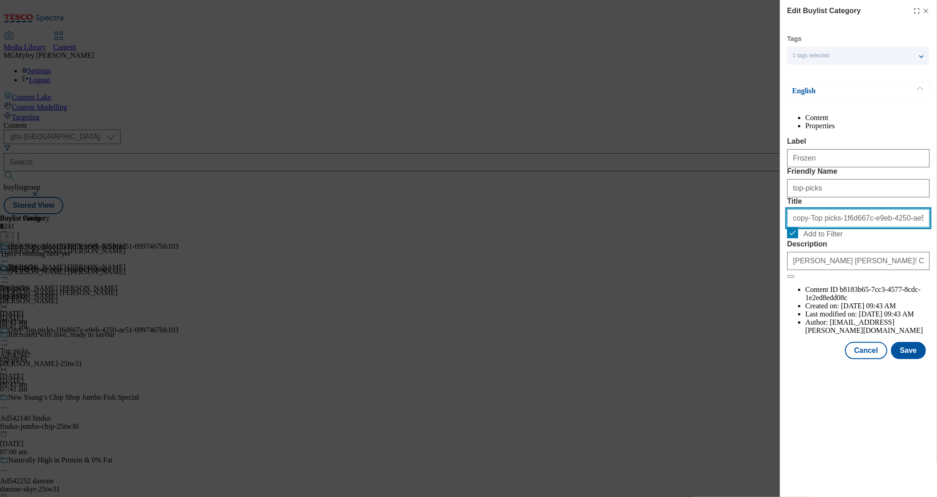
click at [834, 227] on input "copy-Top picks-1f6d667c-e9eb-4250-ae51-0997467bb103" at bounding box center [858, 218] width 142 height 18
paste input "Frozen"
type input "Frozen"
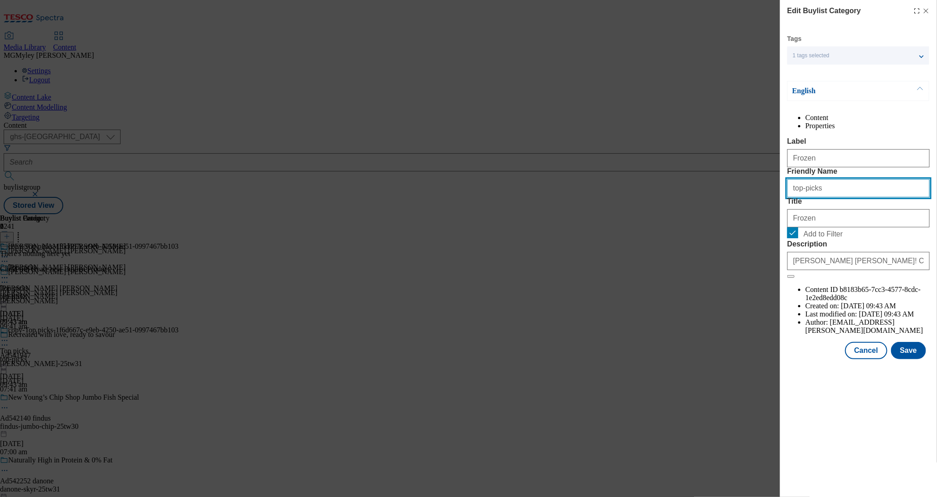
drag, startPoint x: 832, startPoint y: 227, endPoint x: 766, endPoint y: 223, distance: 66.1
click at [766, 223] on div "Edit Buylist Category Tags 1 tags selected buylist category English Content Pro…" at bounding box center [468, 248] width 937 height 497
type input "frozen"
click at [907, 359] on button "Save" at bounding box center [908, 350] width 35 height 17
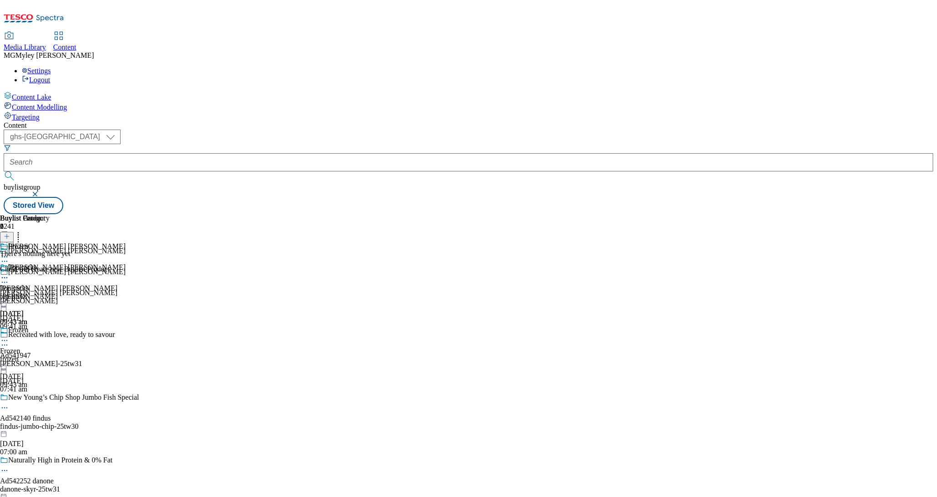
click at [9, 336] on icon at bounding box center [4, 340] width 9 height 9
click at [46, 365] on button "Copy" at bounding box center [32, 370] width 28 height 10
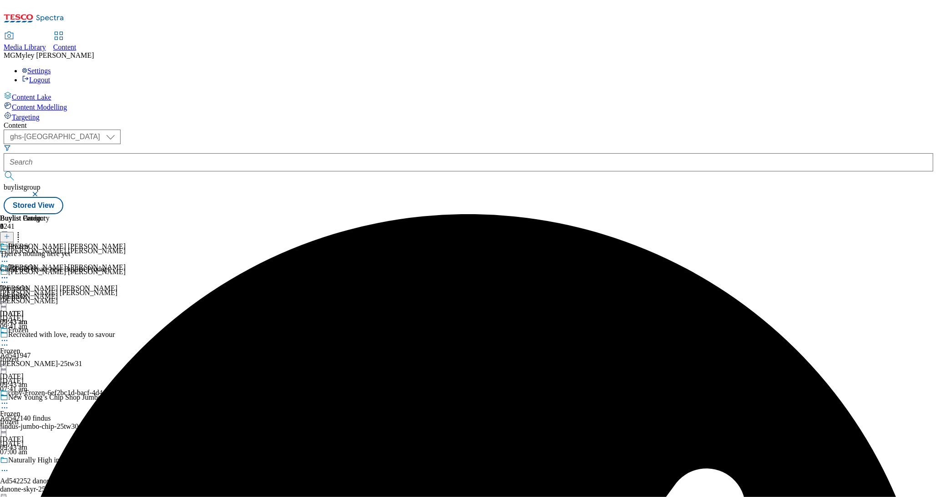
click at [168, 418] on div "frozen" at bounding box center [84, 422] width 168 height 8
click at [9, 399] on icon at bounding box center [4, 403] width 9 height 9
click at [39, 419] on span "Edit" at bounding box center [33, 422] width 10 height 7
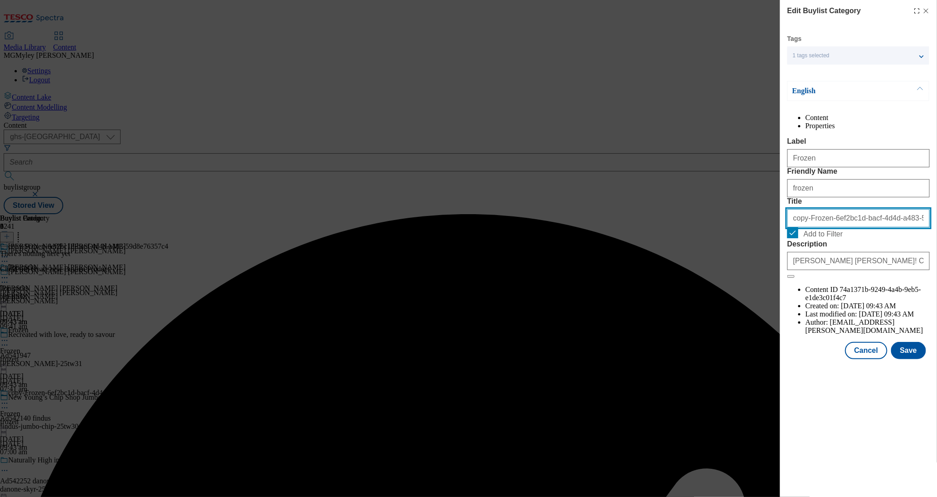
click at [815, 227] on input "copy-Frozen-6ef2bc1d-bacf-4d4d-a483-59d8e76357c4" at bounding box center [858, 218] width 142 height 18
paste input "Chilled"
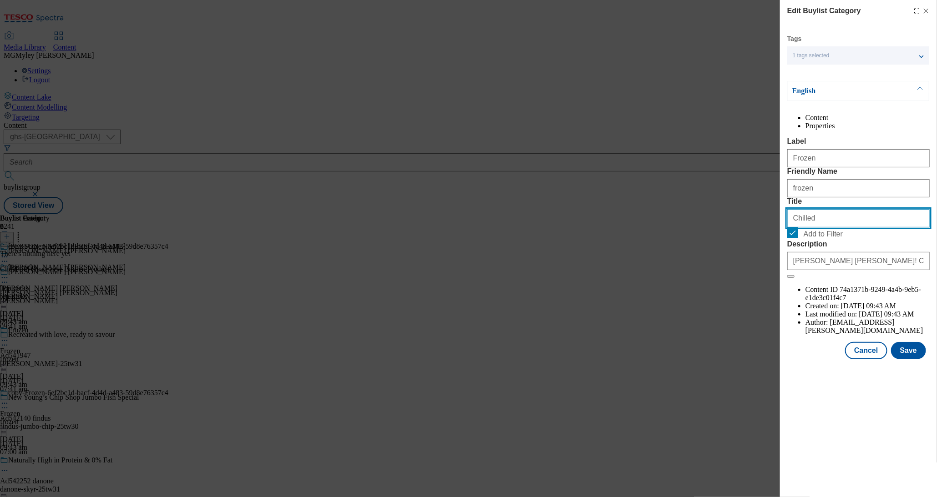
type input "Chilled"
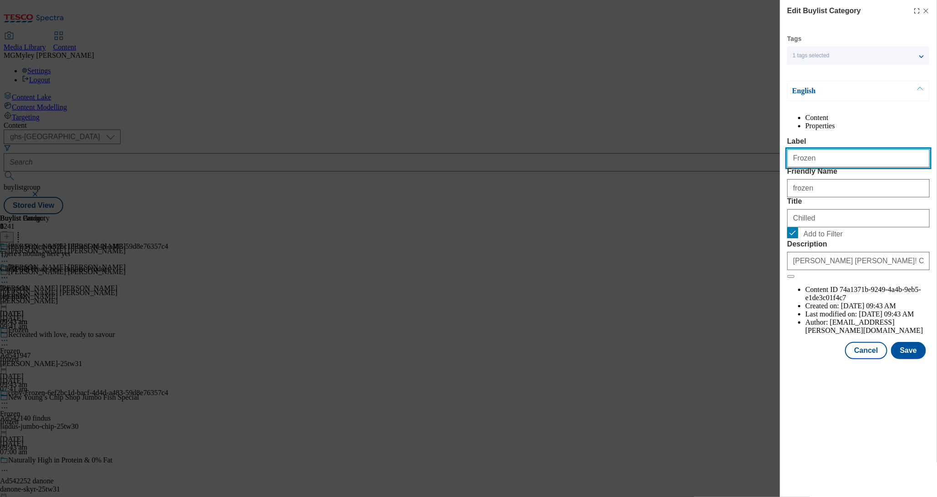
click at [811, 167] on input "Frozen" at bounding box center [858, 158] width 142 height 18
paste input "Chilled"
type input "Chilled"
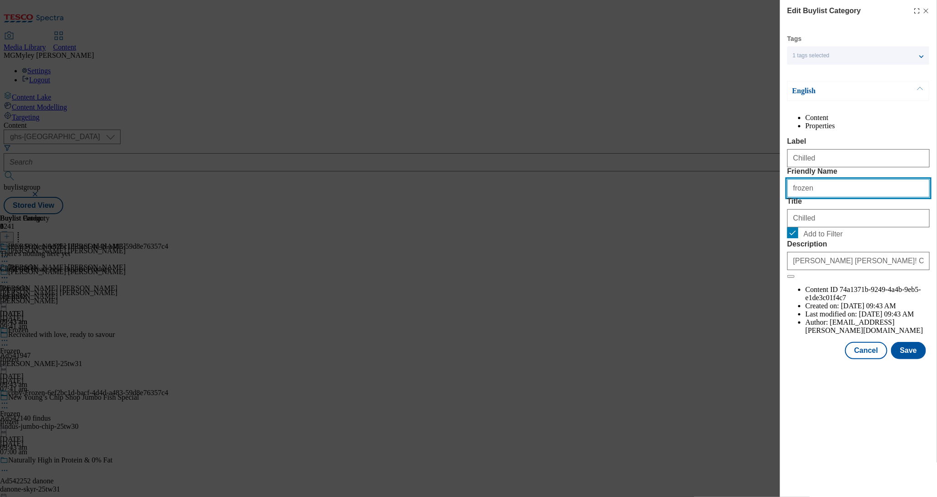
click at [820, 197] on input "frozen" at bounding box center [858, 188] width 142 height 18
paste input "Chilled"
click at [795, 197] on input "Chilled" at bounding box center [858, 188] width 142 height 18
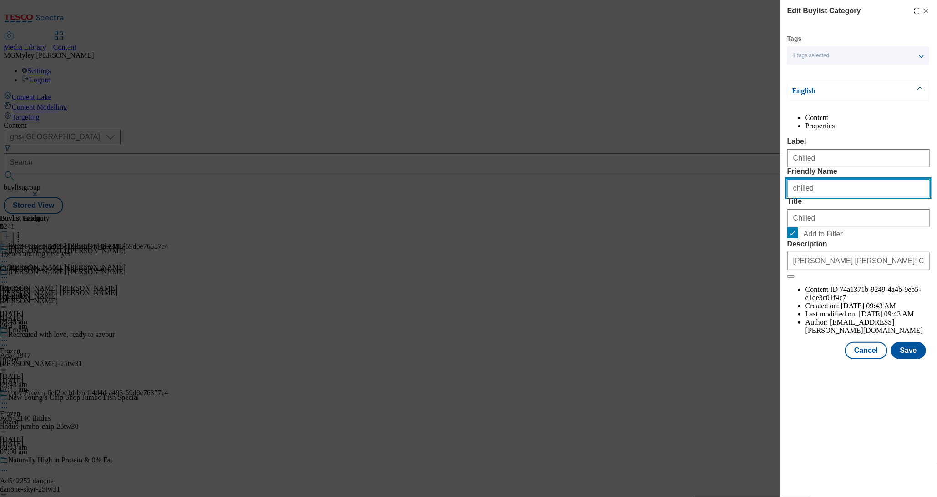
type input "chilled"
click at [914, 141] on div "Content Properties Label Chilled Friendly Name chilled Title Chilled Add to Fil…" at bounding box center [858, 224] width 142 height 221
click at [904, 359] on button "Save" at bounding box center [908, 350] width 35 height 17
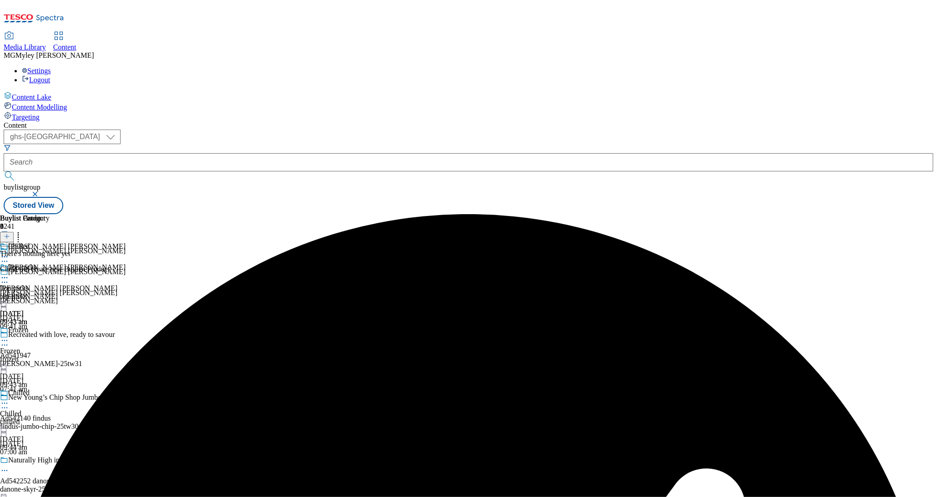
click at [9, 399] on icon at bounding box center [4, 403] width 9 height 9
click at [46, 428] on button "Copy" at bounding box center [32, 433] width 28 height 10
click at [173, 481] on div "chilled" at bounding box center [86, 485] width 173 height 8
click at [9, 462] on icon at bounding box center [4, 466] width 9 height 9
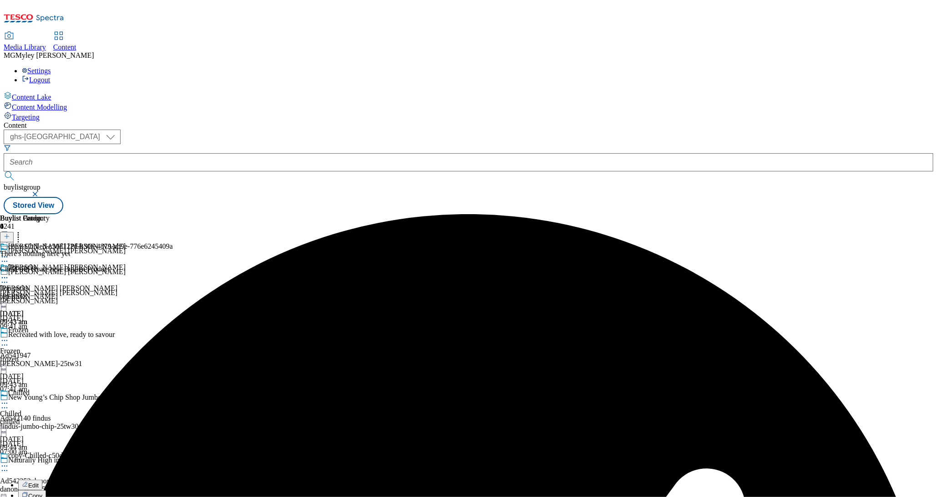
click at [42, 480] on button "Edit" at bounding box center [30, 485] width 24 height 10
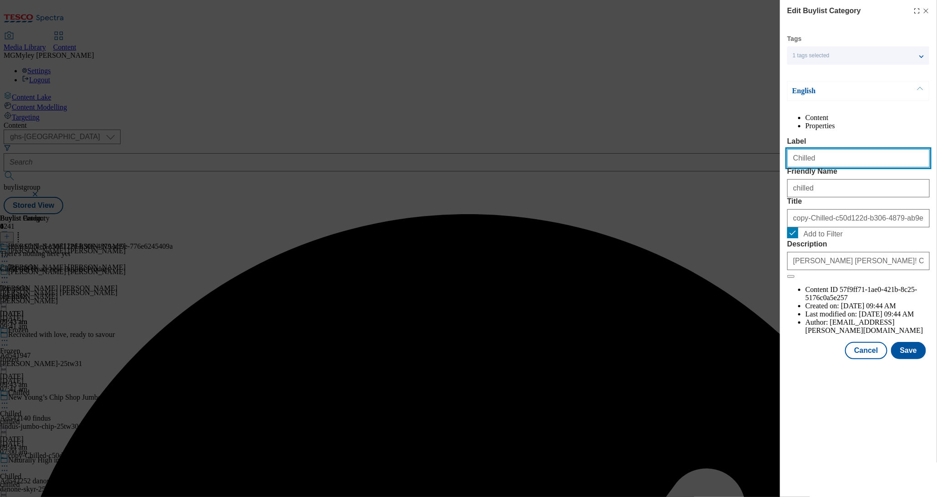
click at [824, 167] on input "Chilled" at bounding box center [858, 158] width 142 height 18
paste input "Essentials"
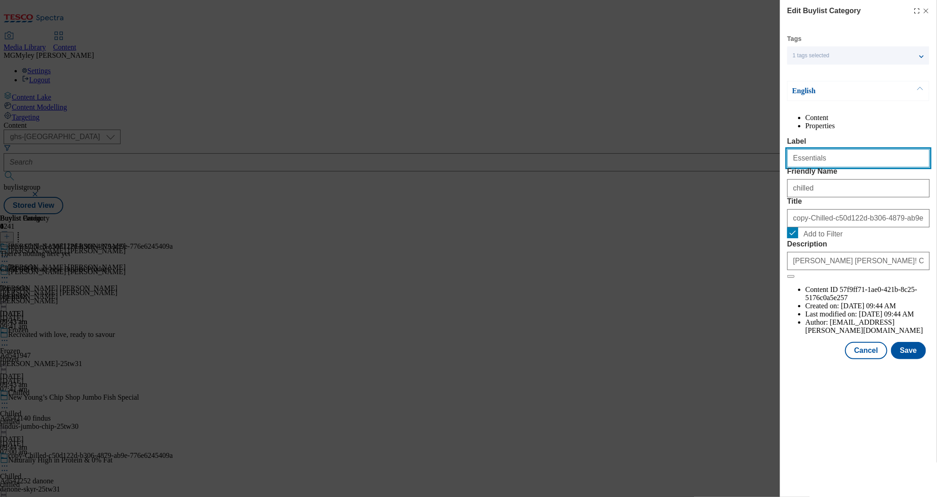
type input "Essentials"
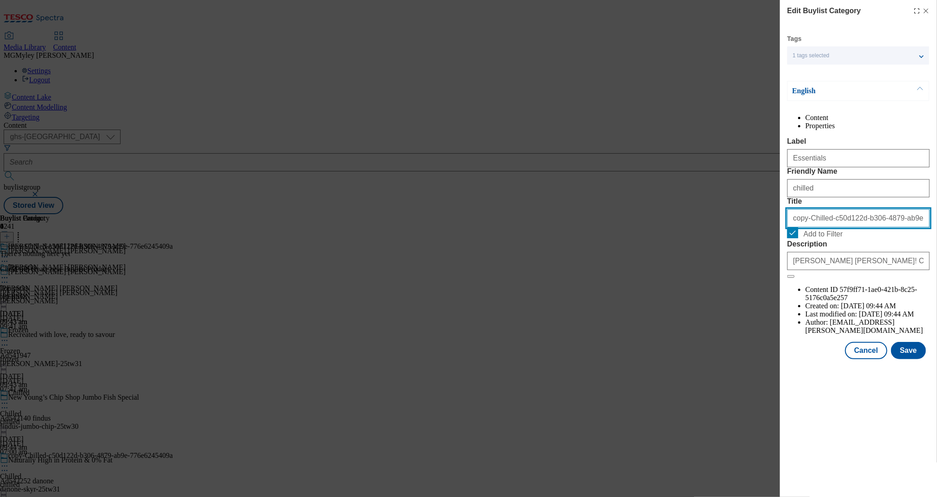
click at [829, 227] on input "copy-Chilled-c50d122d-b306-4879-ab9e-776e6245409a" at bounding box center [858, 218] width 142 height 18
paste input "Essentials"
type input "Essentials"
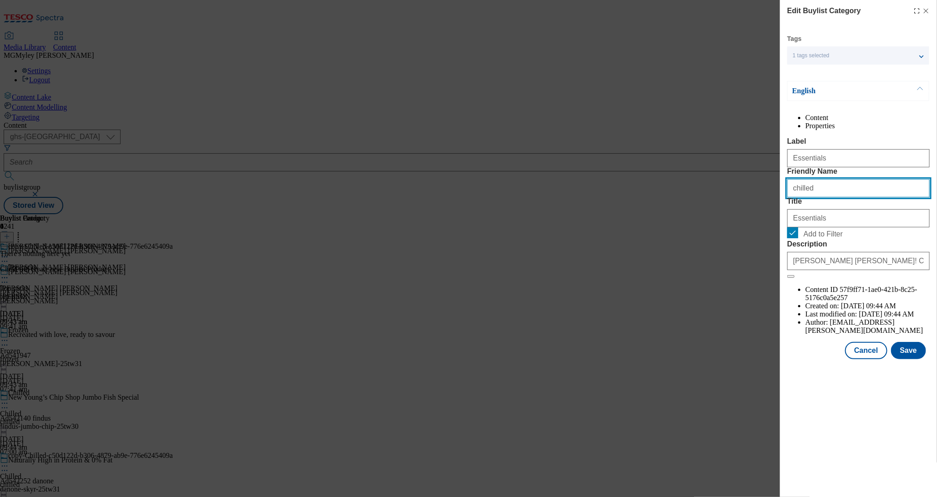
drag, startPoint x: 825, startPoint y: 226, endPoint x: 745, endPoint y: 226, distance: 80.1
click at [746, 226] on div "Edit Buylist Category Tags 1 tags selected buylist category English Content Pro…" at bounding box center [468, 248] width 937 height 497
paste input "Essentials"
type input "essentials"
click at [907, 359] on button "Save" at bounding box center [908, 350] width 35 height 17
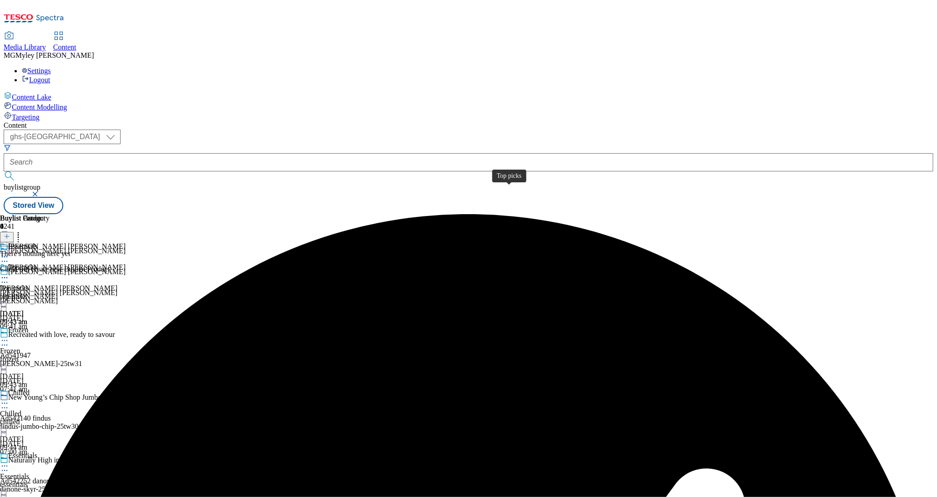
click at [28, 284] on div "Top picks" at bounding box center [14, 288] width 28 height 8
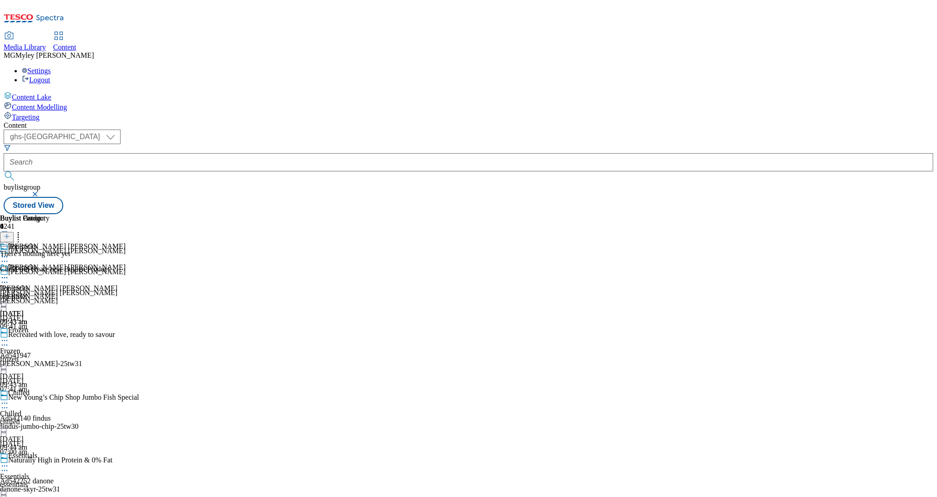
click at [14, 232] on button at bounding box center [7, 237] width 14 height 10
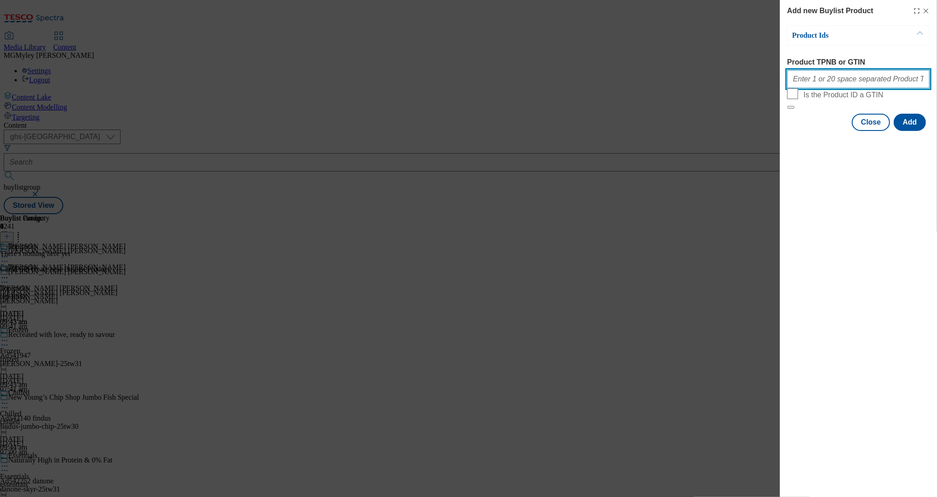
click at [822, 86] on input "Product TPNB or GTIN" at bounding box center [858, 79] width 142 height 18
paste input "83303777 89981401 80831438 58219673 52018344 67053508 71694613 52042239 5098117…"
type input "83303777 89981401 80831438 58219673 52018344 67053508 71694613 52042239 5098117…"
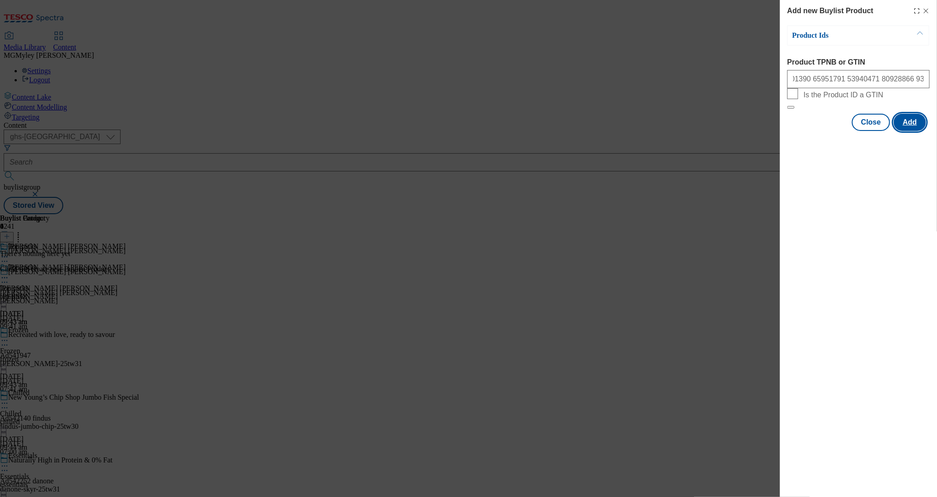
scroll to position [0, 0]
click at [909, 131] on button "Add" at bounding box center [909, 122] width 32 height 17
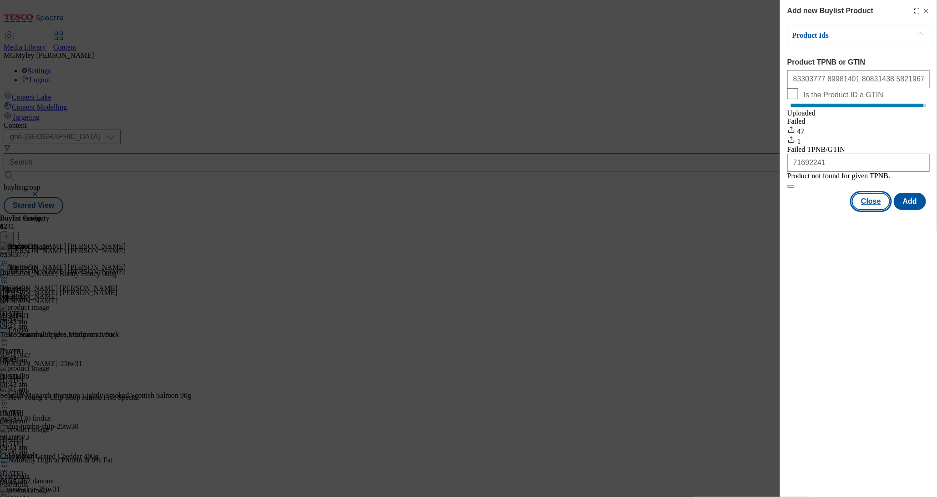
click at [870, 210] on button "Close" at bounding box center [871, 201] width 38 height 17
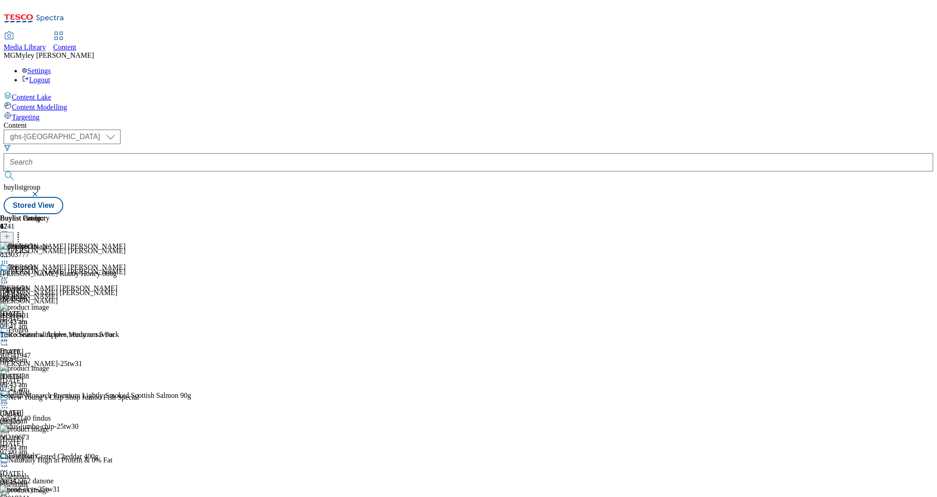
click at [50, 326] on div "Frozen Frozen frozen [DATE] 09:43 am" at bounding box center [25, 357] width 50 height 63
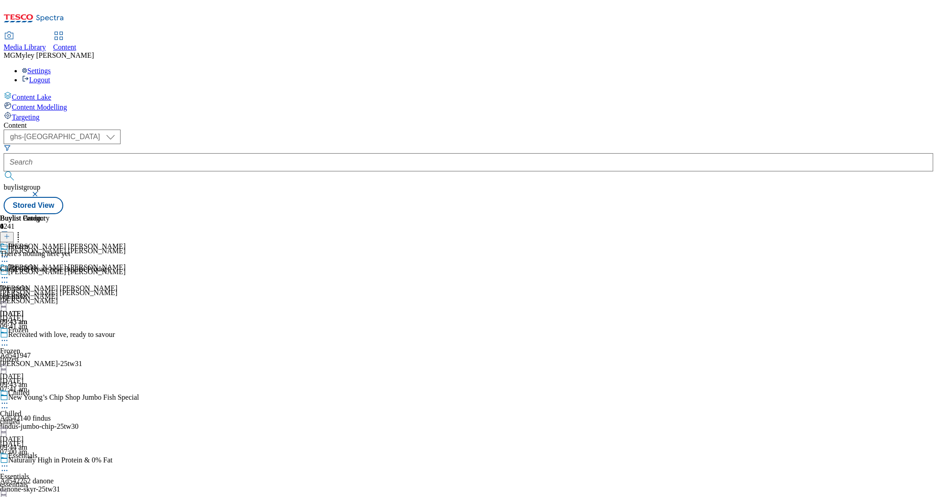
click at [10, 233] on icon at bounding box center [7, 236] width 6 height 6
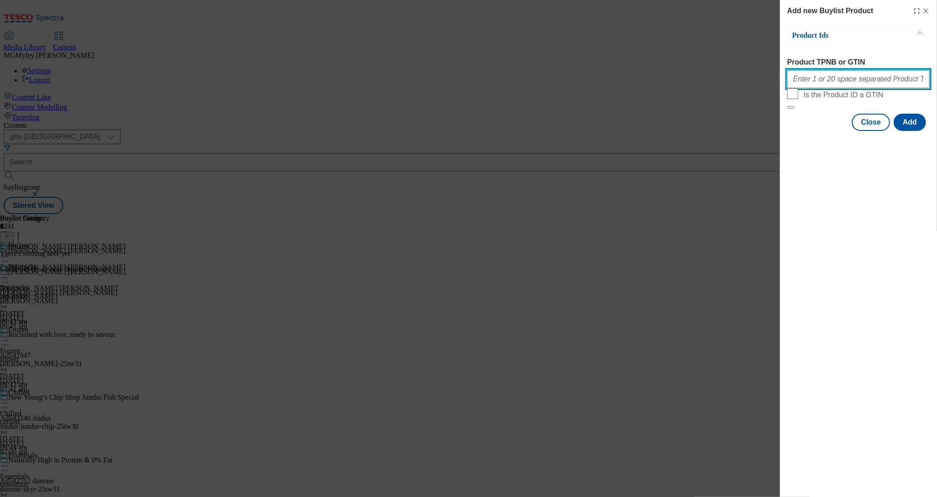
click at [842, 88] on input "Product TPNB or GTIN" at bounding box center [858, 79] width 142 height 18
paste input "75386614 93666200 80963950 89252769 93823503 93779267 67053508 89251952 8927667…"
type input "75386614 93666200 80963950 89252769 93823503 93779267 67053508 89251952 8927667…"
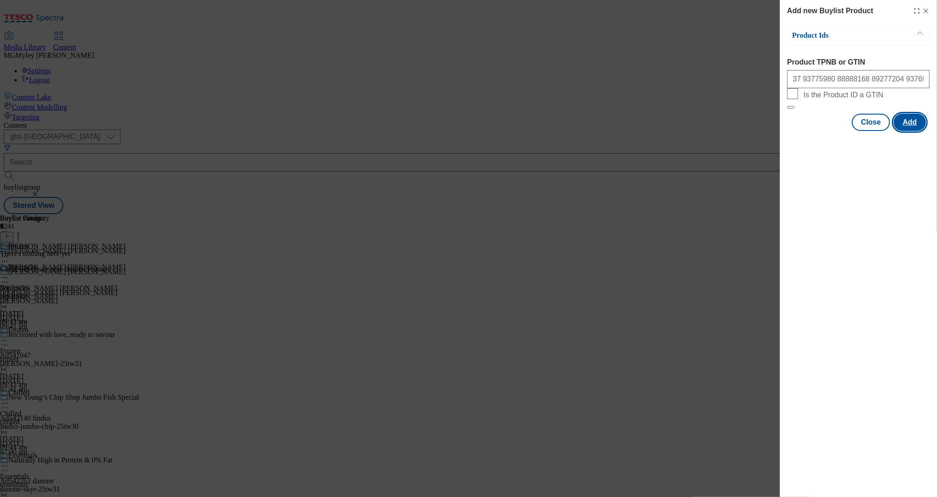
scroll to position [0, 0]
click at [922, 131] on button "Add" at bounding box center [909, 122] width 32 height 17
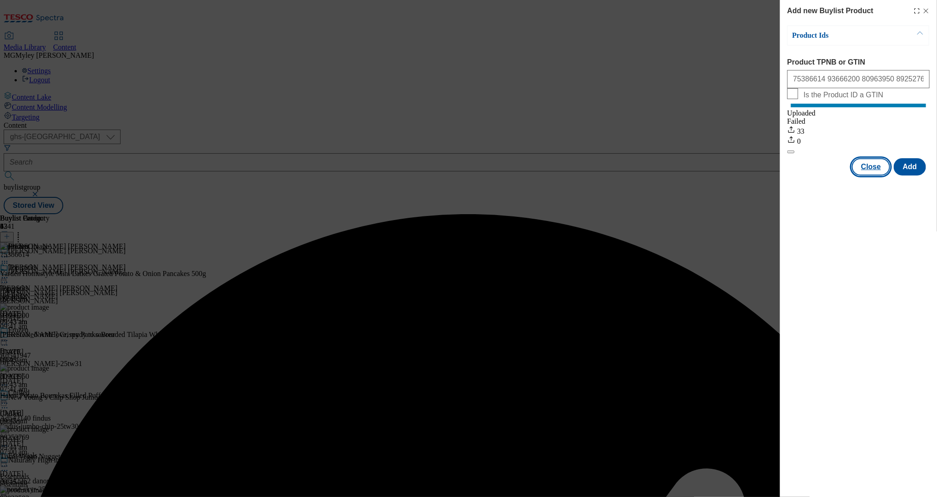
click at [878, 176] on button "Close" at bounding box center [871, 166] width 38 height 17
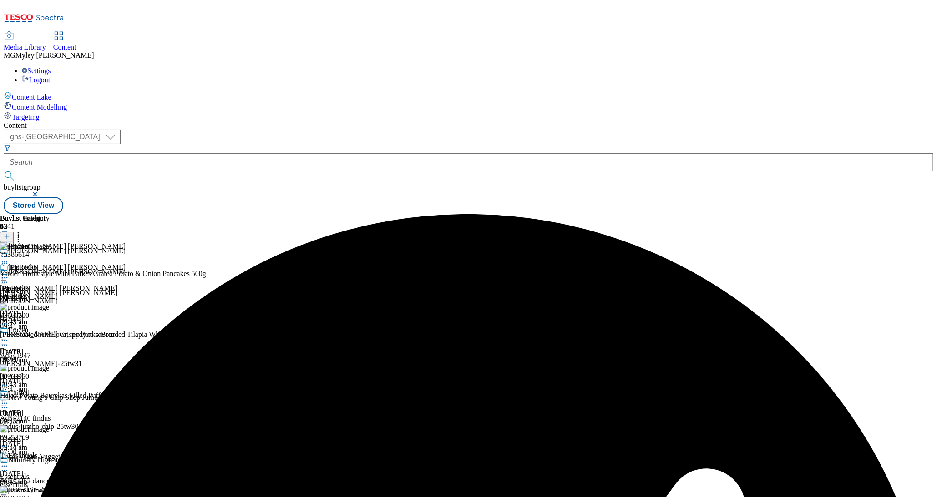
click at [50, 418] on div "chilled" at bounding box center [25, 422] width 50 height 8
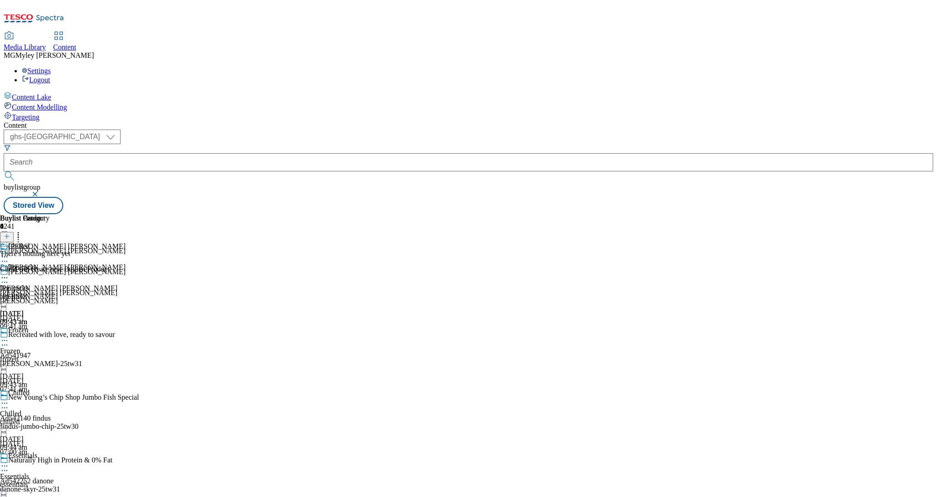
click at [10, 233] on icon at bounding box center [7, 236] width 6 height 6
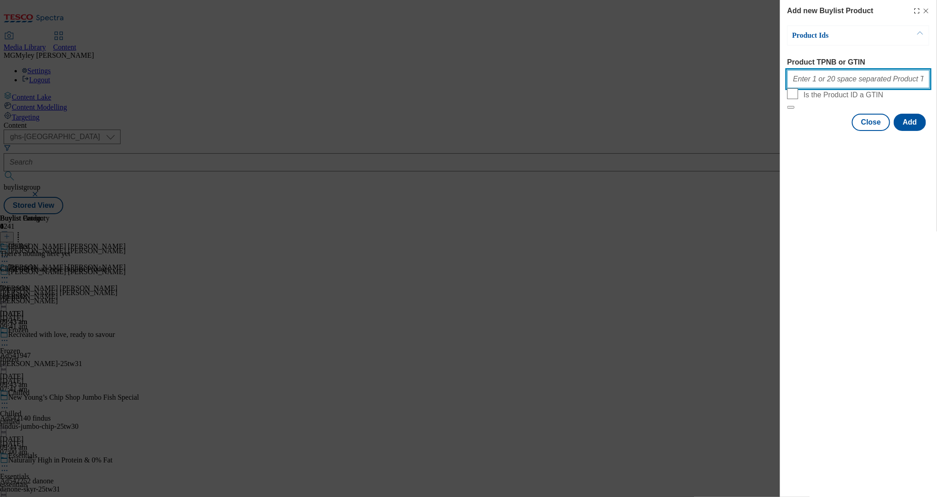
click at [816, 79] on input "Product TPNB or GTIN" at bounding box center [858, 79] width 142 height 18
paste input "59263358 83911610 67575334 73686314 85979307 67059295 93658290 86001945 5807960…"
type input "59263358 83911610 67575334 73686314 85979307 67059295 93658290 86001945 5807960…"
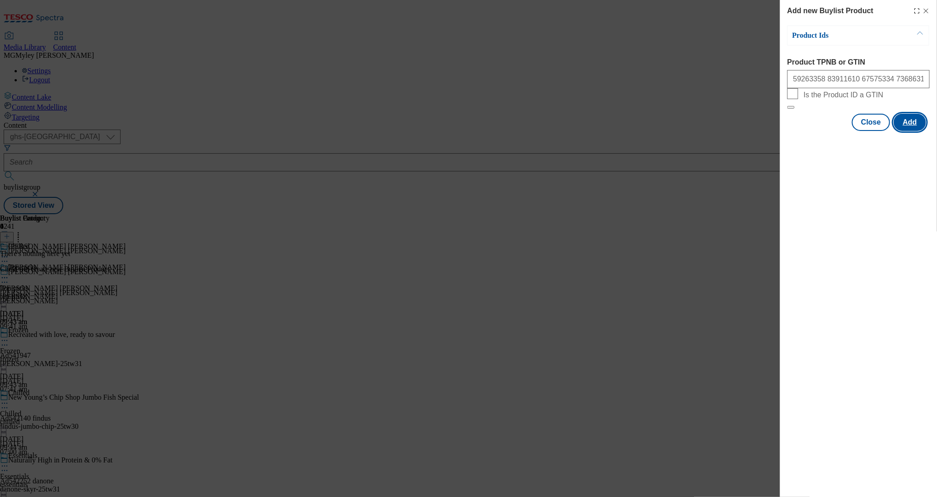
click at [907, 131] on button "Add" at bounding box center [909, 122] width 32 height 17
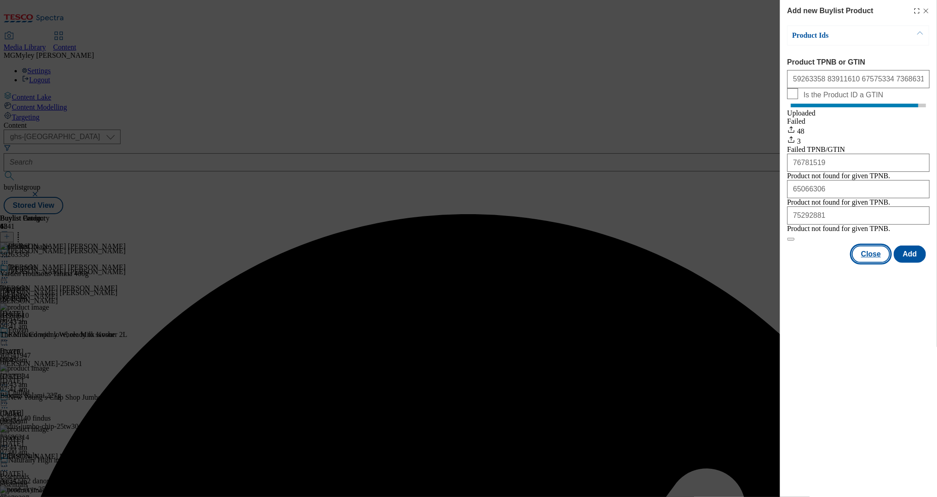
click at [865, 263] on button "Close" at bounding box center [871, 254] width 38 height 17
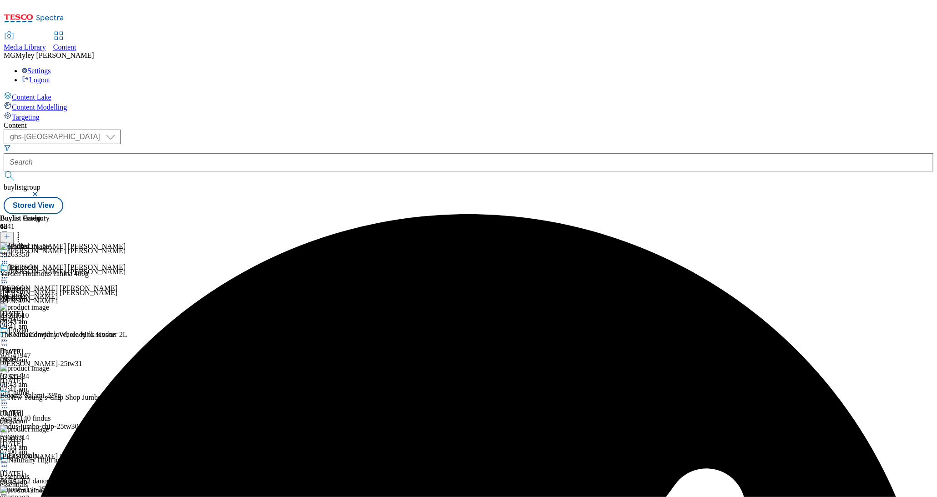
scroll to position [85, 0]
click at [50, 481] on div "essentials" at bounding box center [25, 485] width 50 height 8
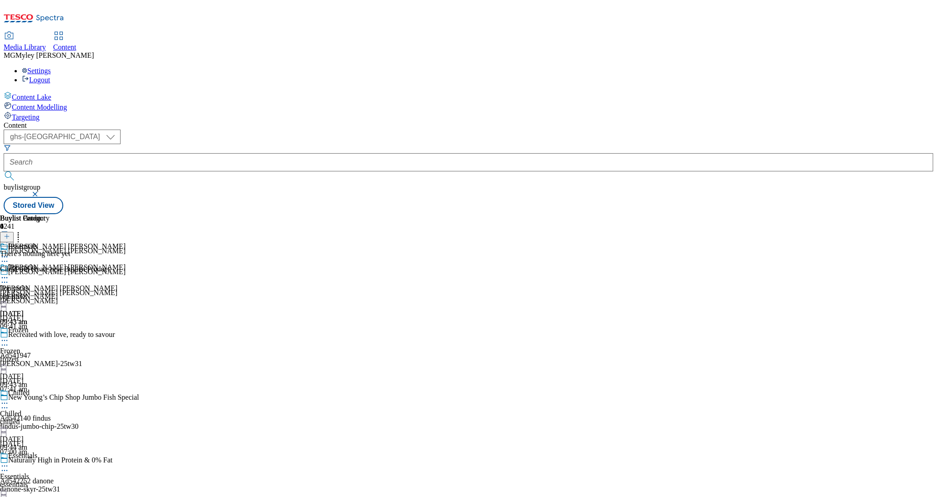
click at [10, 233] on icon at bounding box center [7, 236] width 6 height 6
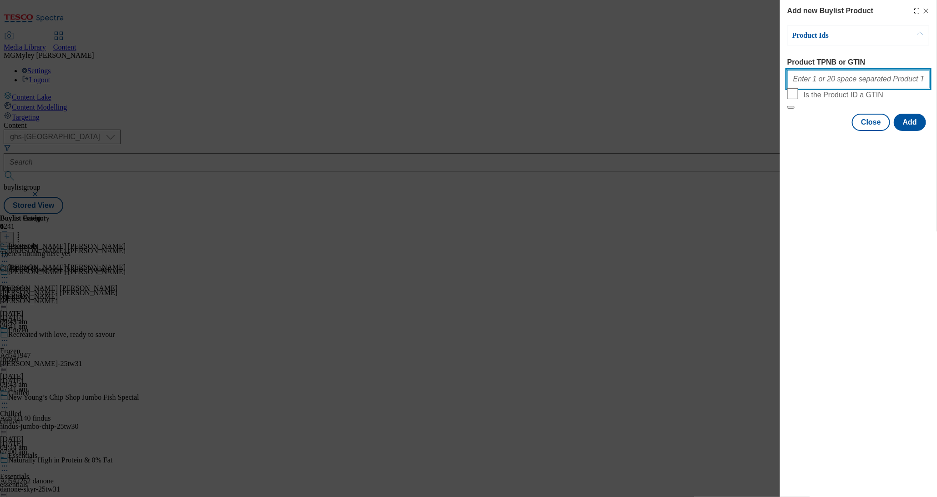
click at [829, 84] on input "Product TPNB or GTIN" at bounding box center [858, 79] width 142 height 18
paste input "75342978 58265718 50393068 73519554 80918812 63255875 50745557 51033459 8992025…"
type input "75342978 58265718 50393068 73519554 80918812 63255875 50745557 51033459 8992025…"
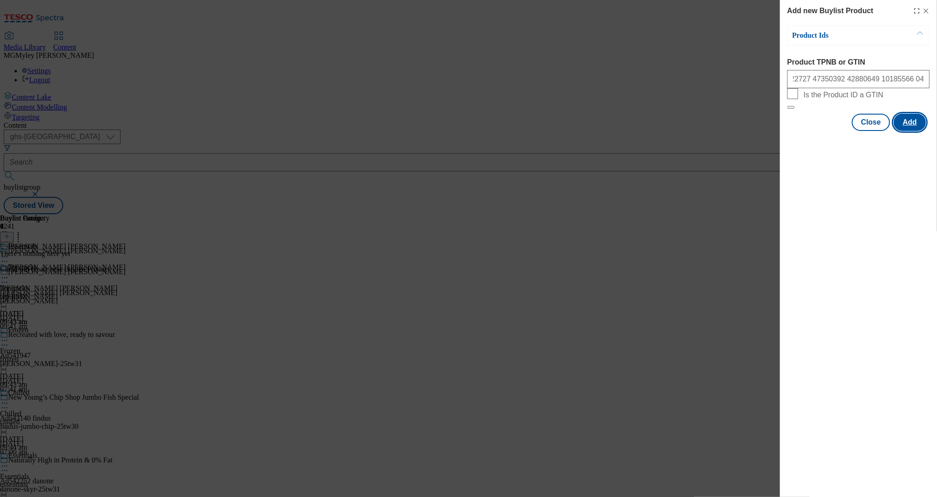
click at [919, 131] on button "Add" at bounding box center [909, 122] width 32 height 17
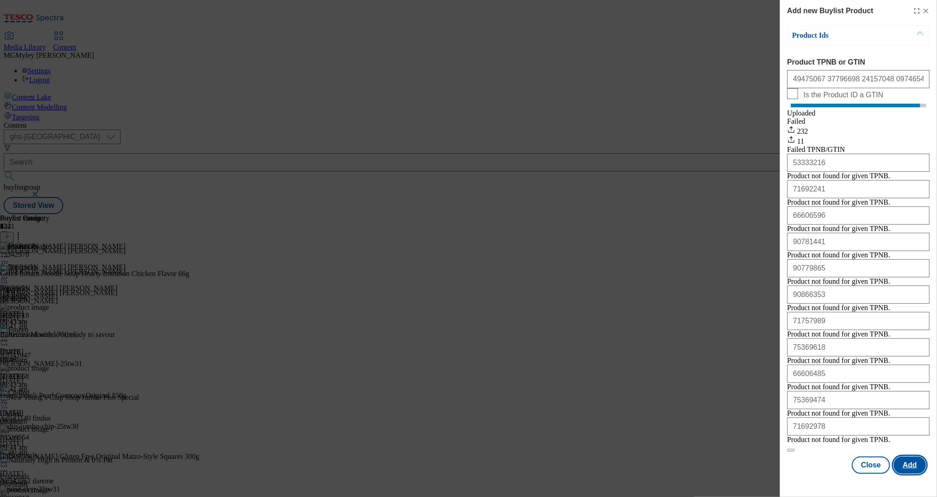
scroll to position [102, 0]
click at [873, 474] on button "Close" at bounding box center [871, 465] width 38 height 17
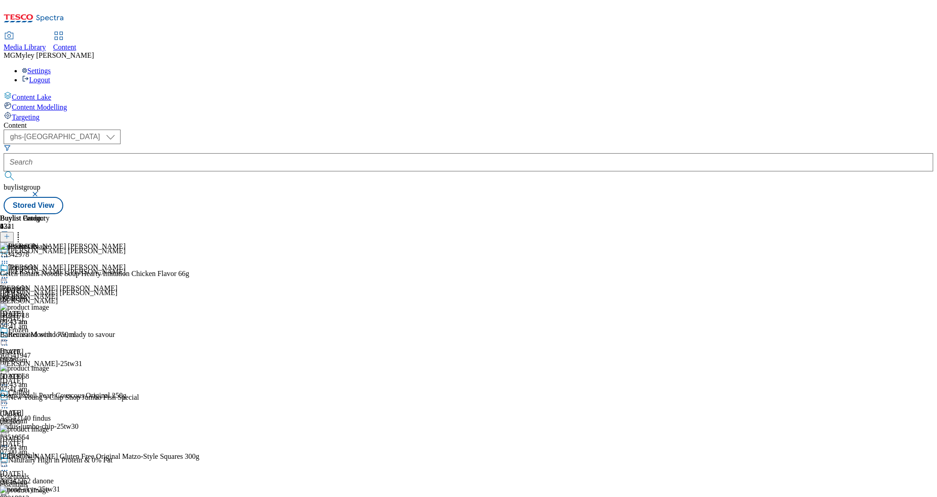
click at [9, 273] on icon at bounding box center [4, 277] width 9 height 9
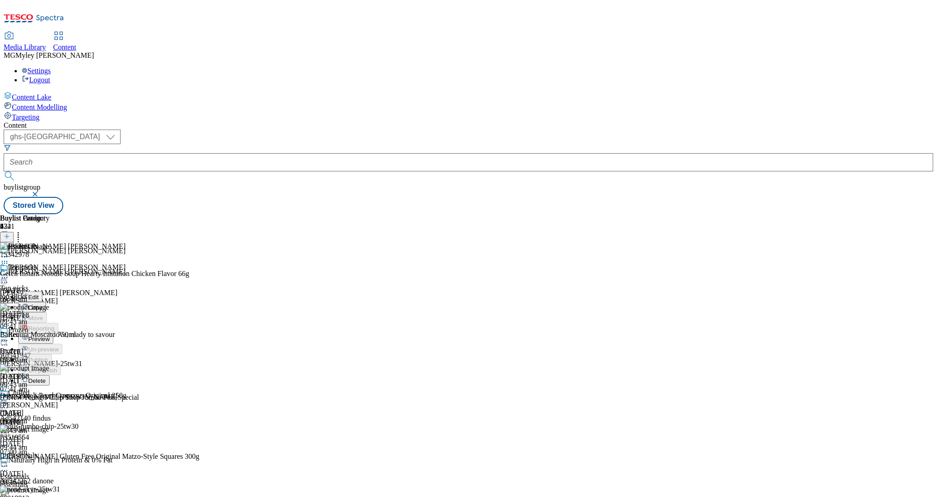
click at [50, 336] on span "Preview" at bounding box center [38, 339] width 21 height 7
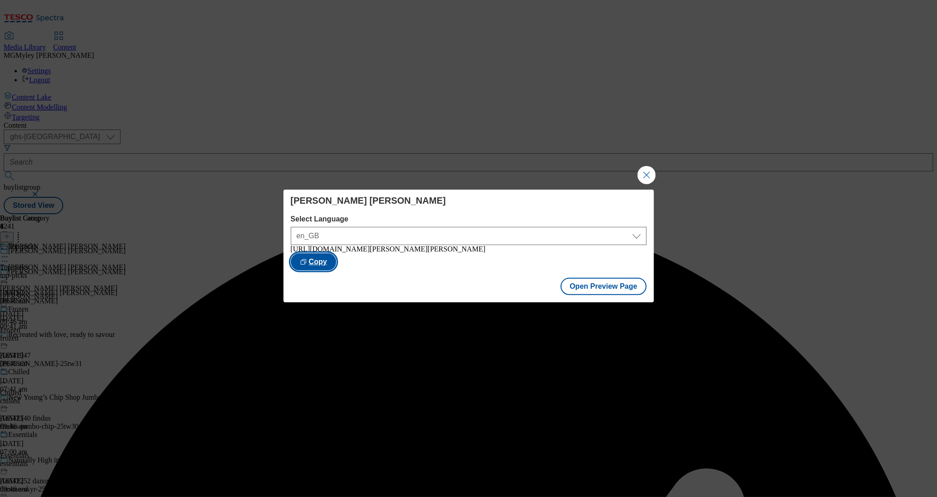
click at [336, 264] on button "Copy" at bounding box center [313, 261] width 45 height 17
click at [605, 292] on button "Open Preview Page" at bounding box center [603, 286] width 86 height 17
click at [646, 173] on button "Close Modal" at bounding box center [646, 175] width 18 height 18
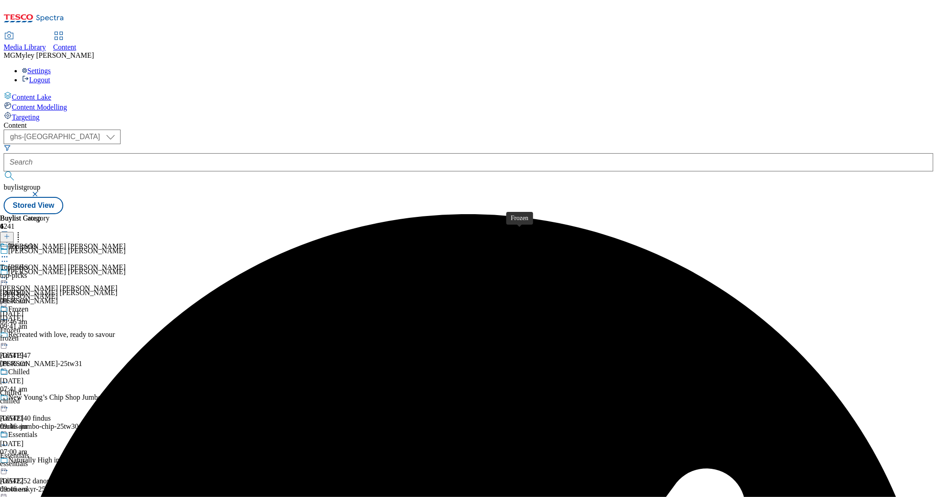
click at [28, 305] on div "Frozen" at bounding box center [18, 309] width 20 height 8
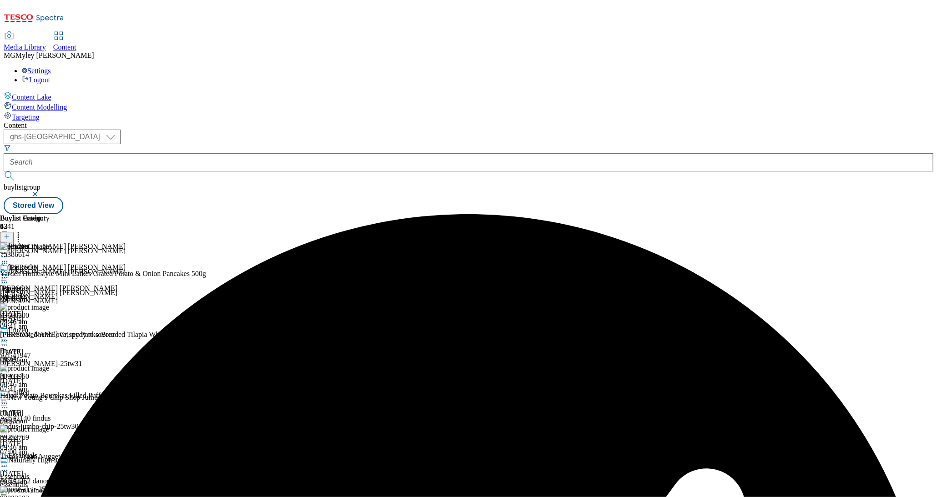
click at [9, 336] on icon at bounding box center [4, 340] width 9 height 9
click at [42, 354] on button "Edit" at bounding box center [30, 359] width 24 height 10
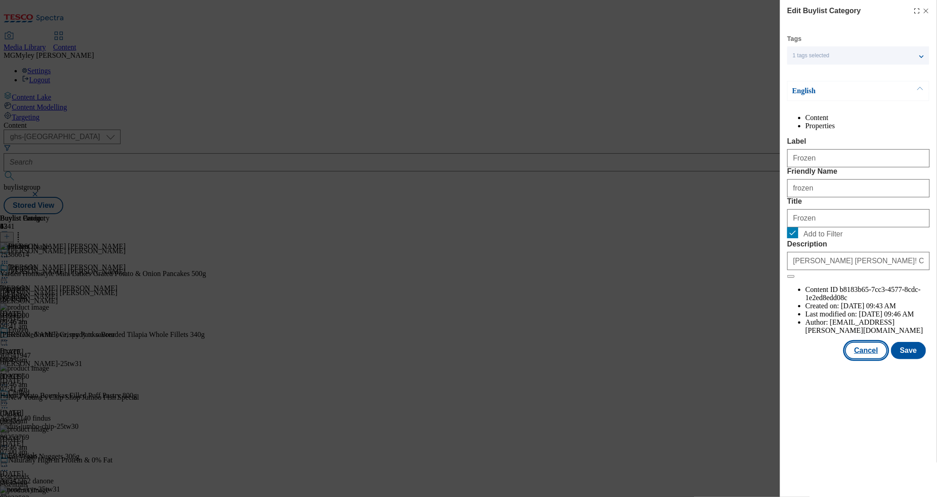
click at [866, 359] on button "Cancel" at bounding box center [866, 350] width 42 height 17
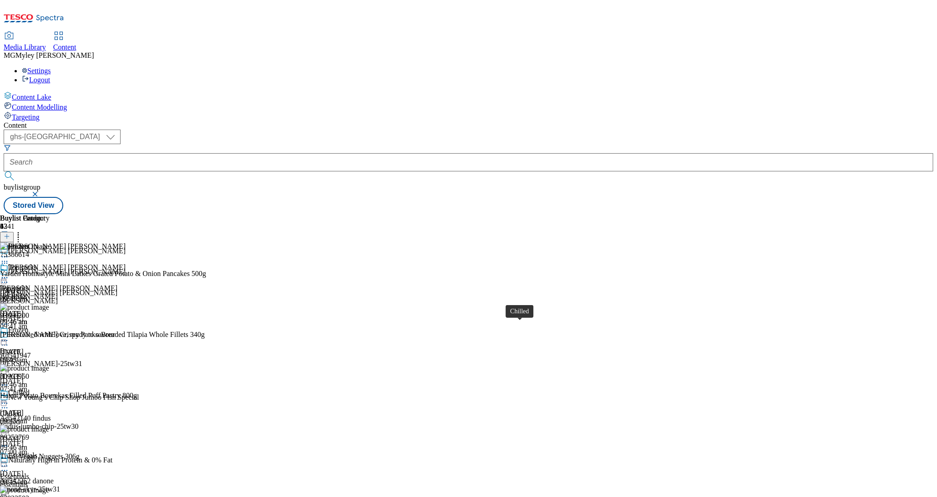
click at [30, 389] on div "Chilled" at bounding box center [18, 393] width 21 height 8
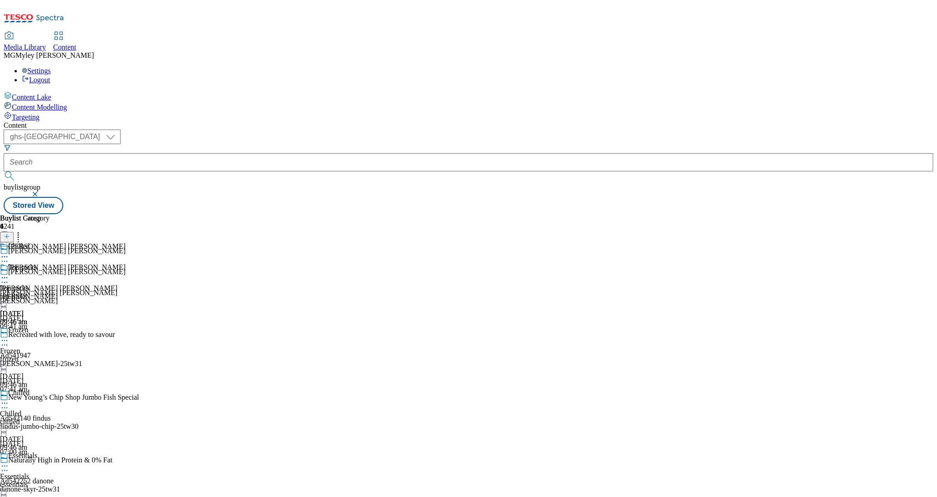
click at [50, 326] on div "Frozen Frozen frozen [DATE] 09:46 am" at bounding box center [25, 357] width 50 height 63
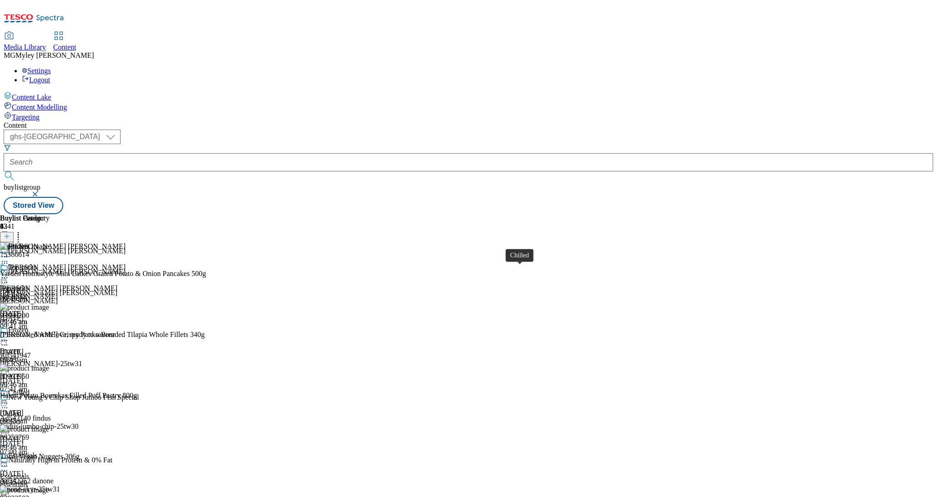
scroll to position [85, 0]
click at [50, 418] on div "chilled" at bounding box center [25, 422] width 50 height 8
click at [37, 452] on span "Essentials" at bounding box center [22, 457] width 29 height 10
click at [126, 263] on div "[PERSON_NAME] [PERSON_NAME] [PERSON_NAME] [PERSON_NAME] [PERSON_NAME] [DATE] 09…" at bounding box center [63, 294] width 126 height 63
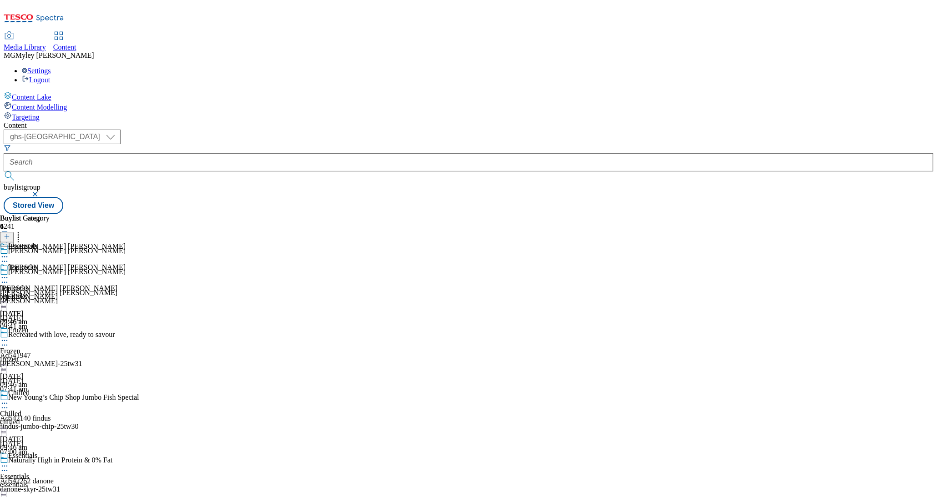
click at [9, 273] on icon at bounding box center [4, 277] width 9 height 9
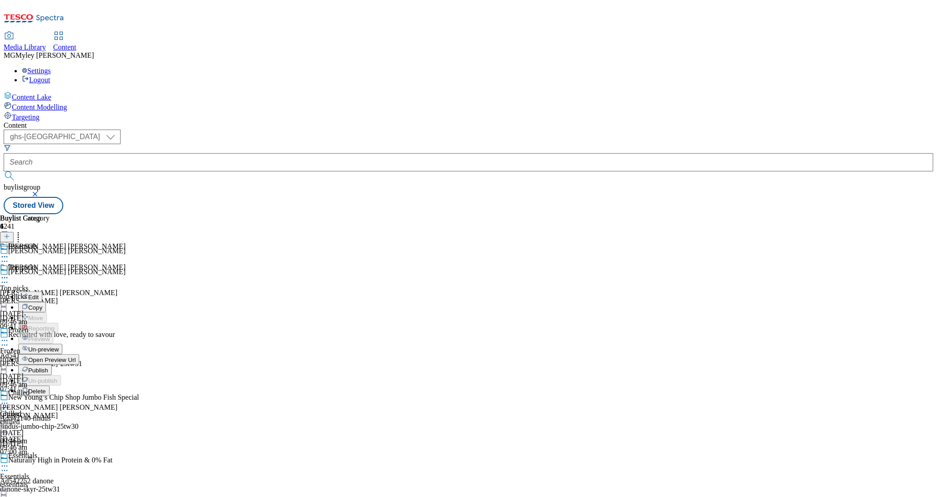
click at [42, 292] on button "Edit" at bounding box center [30, 297] width 24 height 10
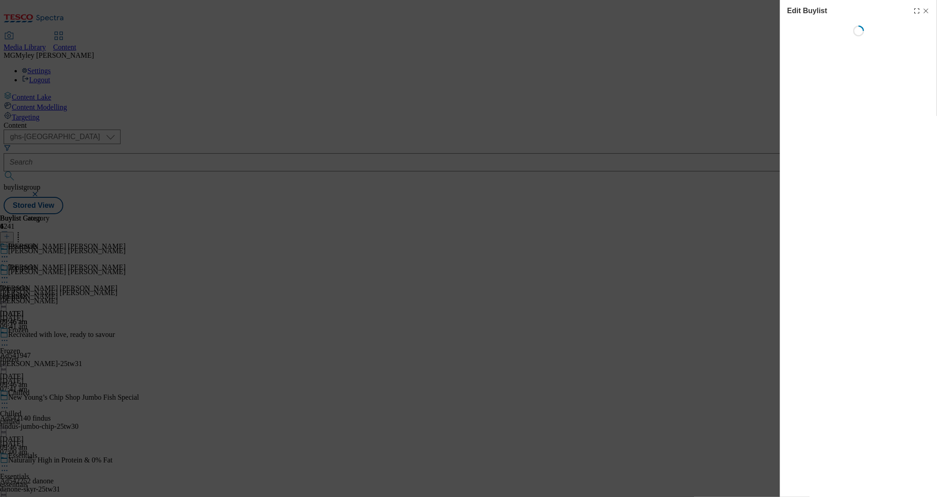
select select "evergreen"
select select "Banner"
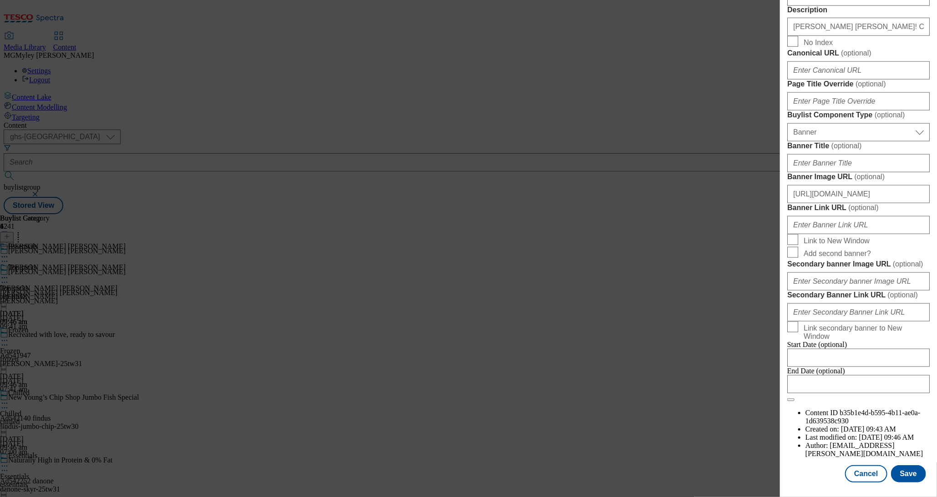
scroll to position [701, 0]
click at [853, 234] on input "Banner Link URL ( optional )" at bounding box center [858, 225] width 142 height 18
paste input "[URL][DOMAIN_NAME]"
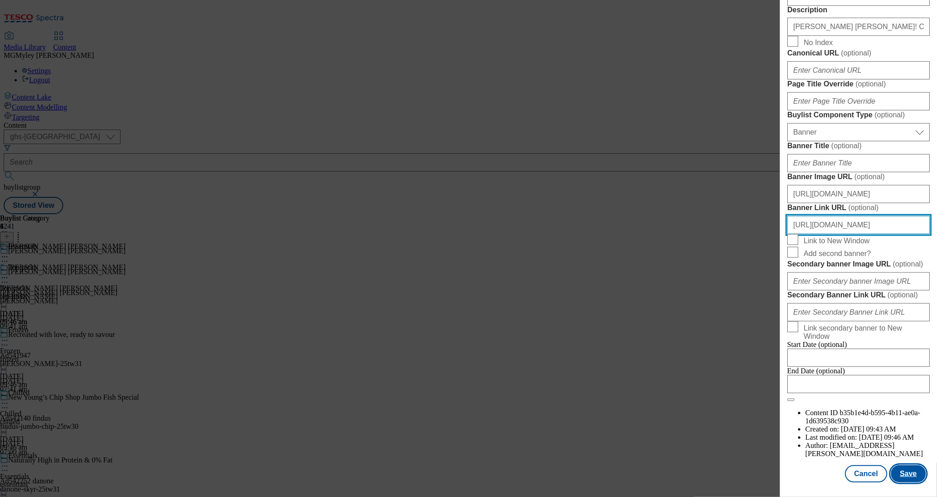
type input "[URL][DOMAIN_NAME]"
click at [903, 477] on button "Save" at bounding box center [908, 473] width 35 height 17
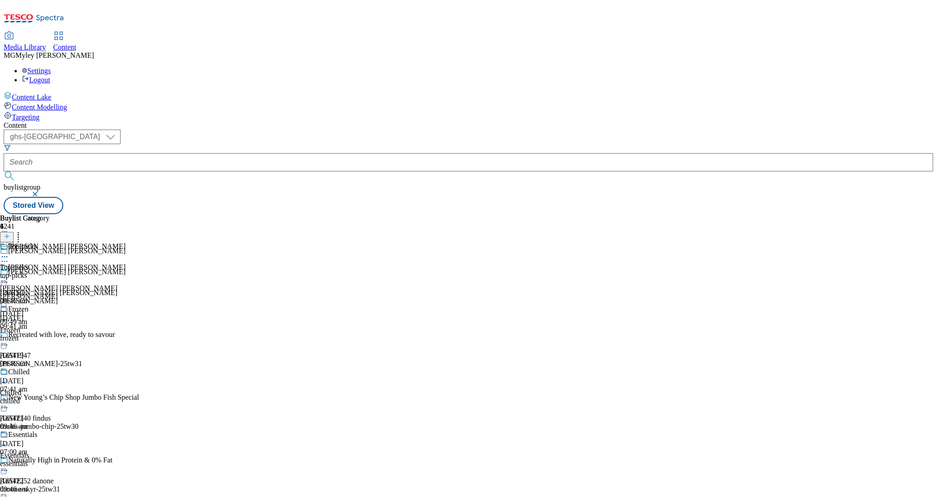
click at [9, 273] on icon at bounding box center [4, 277] width 9 height 9
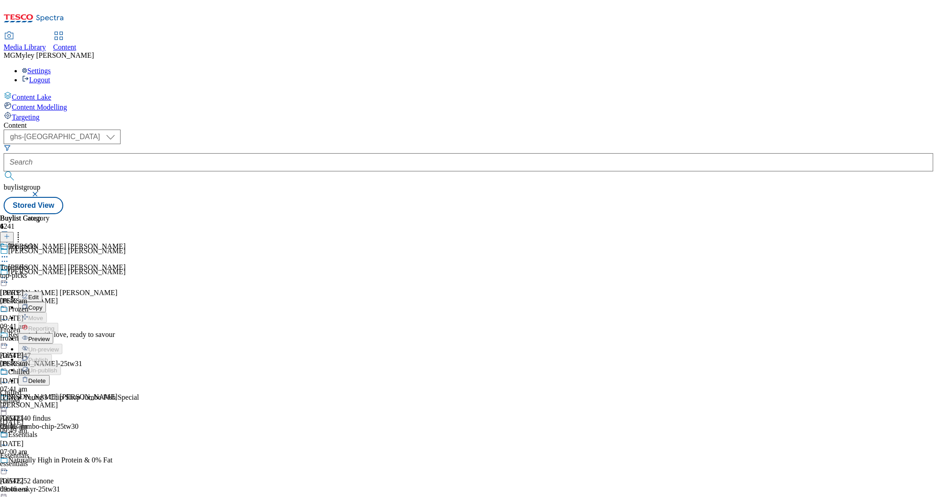
click at [39, 294] on span "Edit" at bounding box center [33, 297] width 10 height 7
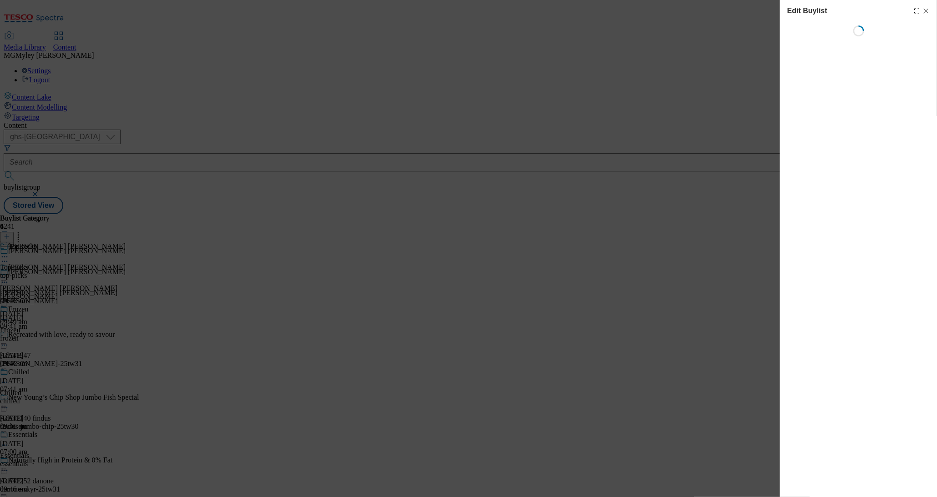
select select "evergreen"
select select "Banner"
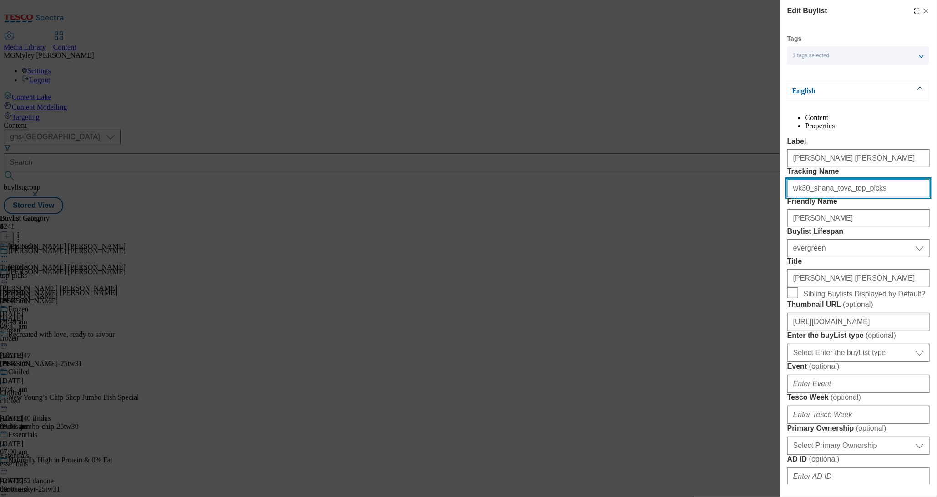
click at [856, 197] on input "wk30_shana_tova_top_picks" at bounding box center [858, 188] width 142 height 18
paste input "all_inspo"
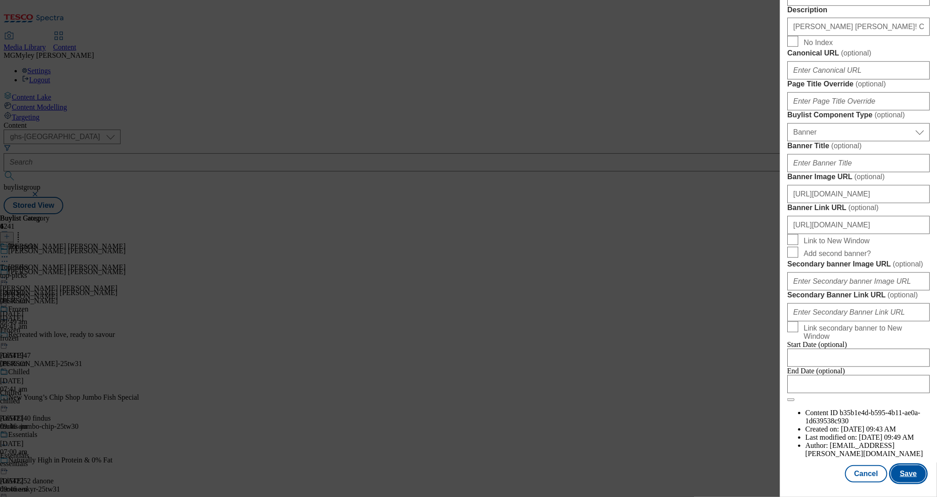
type input "wk30_shana_tova_all_inspo"
click at [911, 475] on button "Save" at bounding box center [908, 473] width 35 height 17
